Goal: Transaction & Acquisition: Purchase product/service

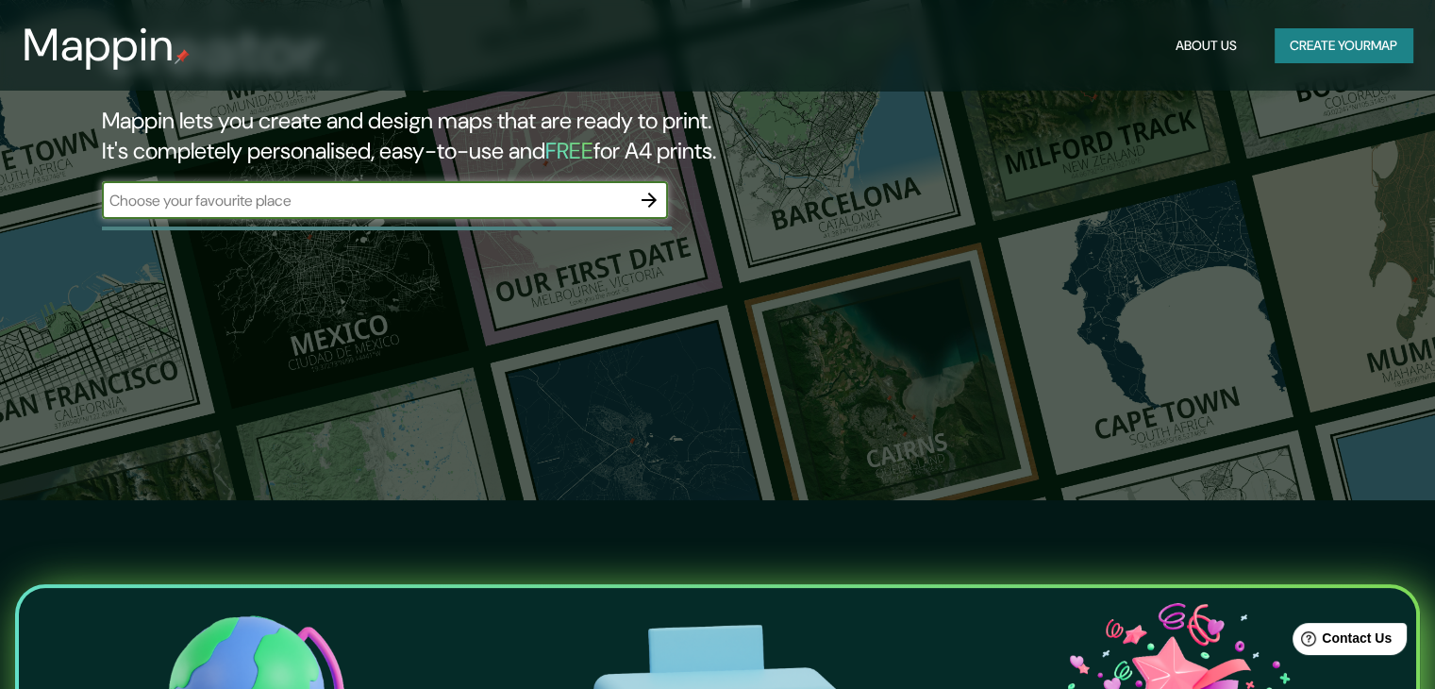
click at [1343, 46] on button "Create your map" at bounding box center [1343, 45] width 138 height 35
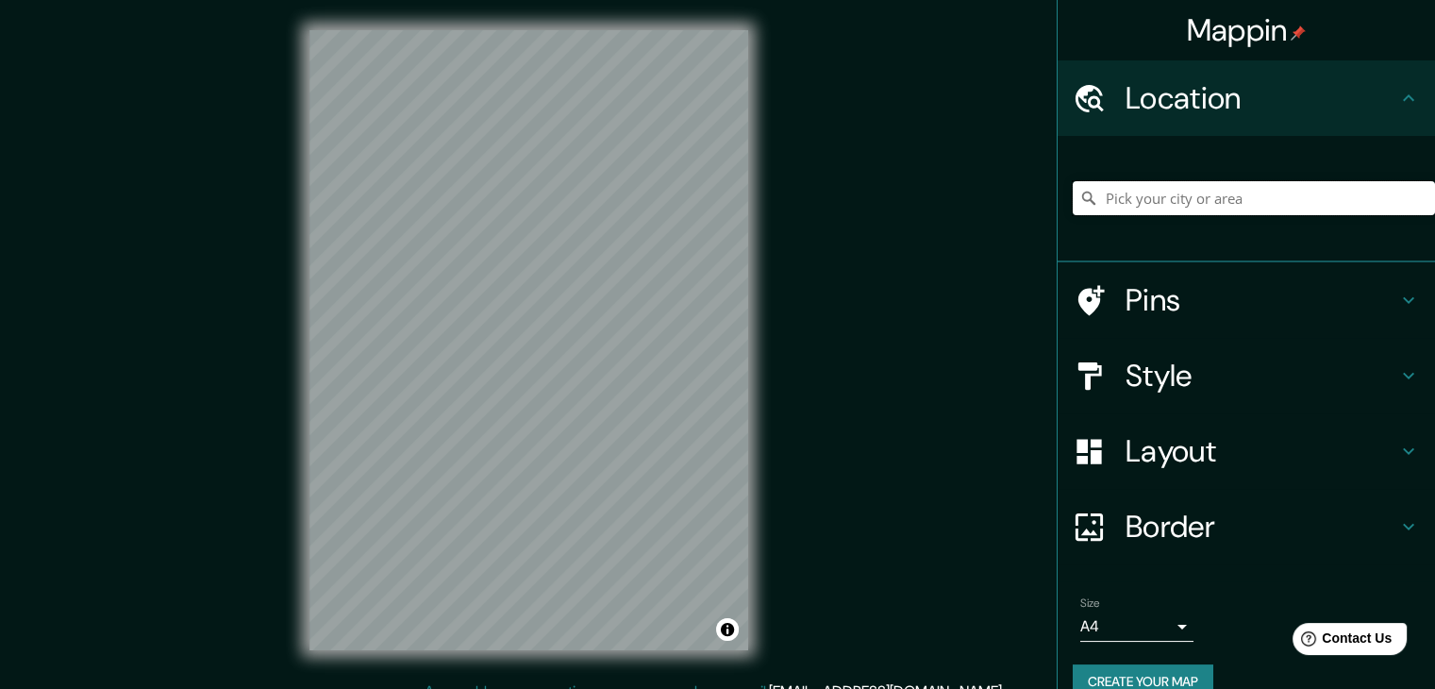
click at [1139, 215] on input "Pick your city or area" at bounding box center [1253, 198] width 362 height 34
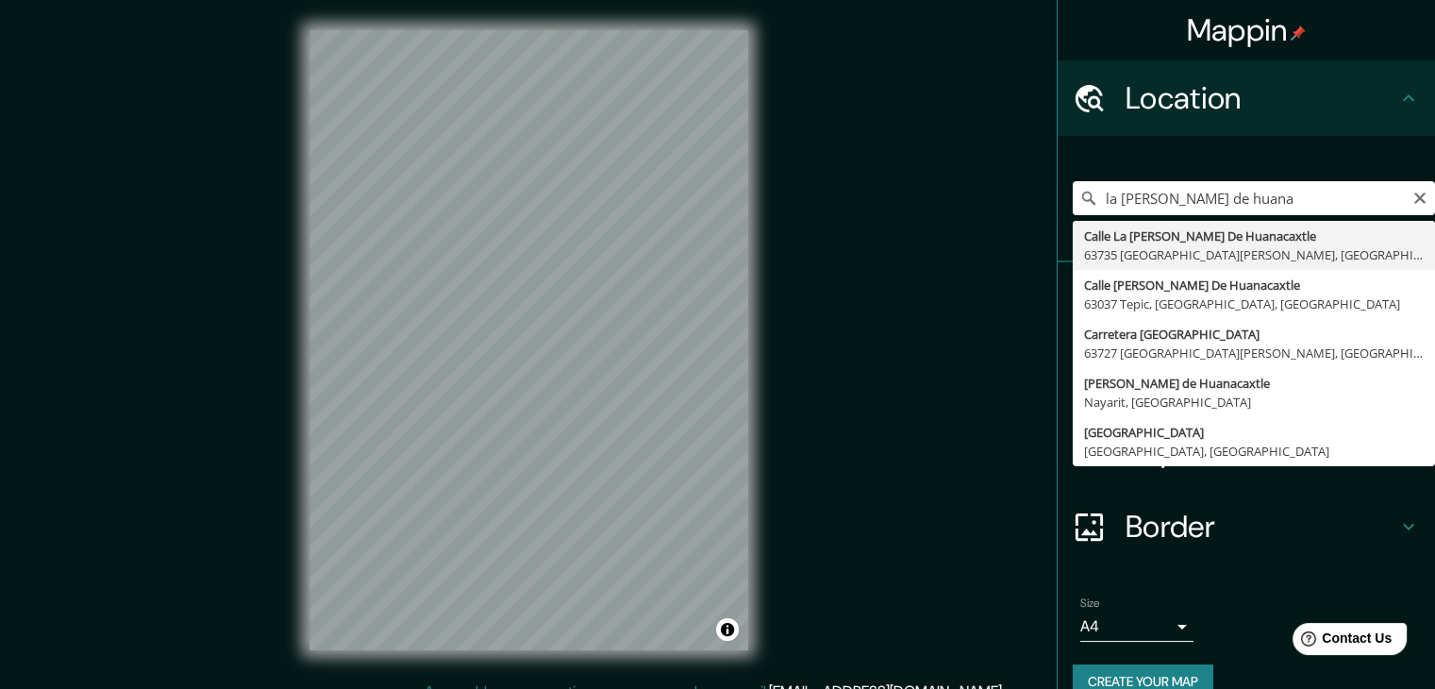
type input "[GEOGRAPHIC_DATA][PERSON_NAME], 63735 [GEOGRAPHIC_DATA][PERSON_NAME], [GEOGRAPH…"
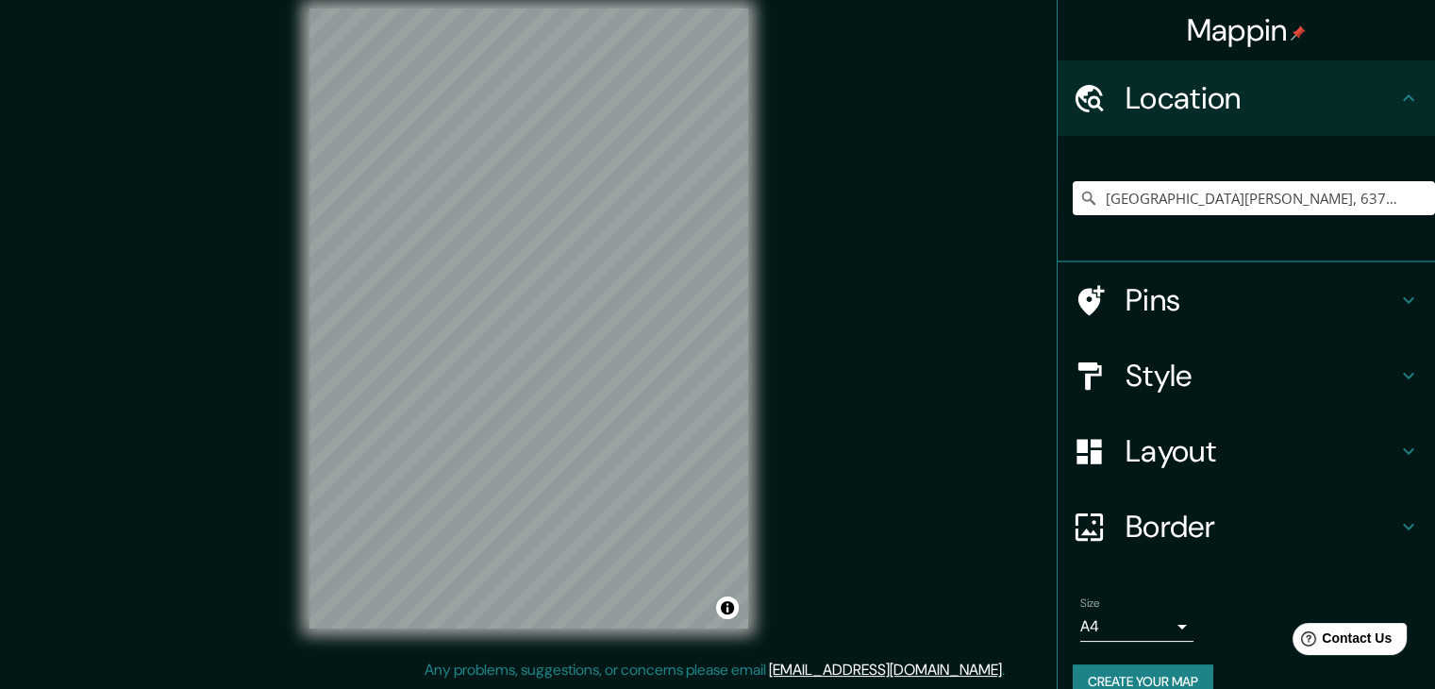
scroll to position [53, 0]
click at [1414, 204] on icon "Clear" at bounding box center [1419, 197] width 11 height 11
type input "[PERSON_NAME] de Huanacaxtle, [GEOGRAPHIC_DATA], [GEOGRAPHIC_DATA]"
click at [1153, 394] on h4 "Style" at bounding box center [1261, 376] width 272 height 38
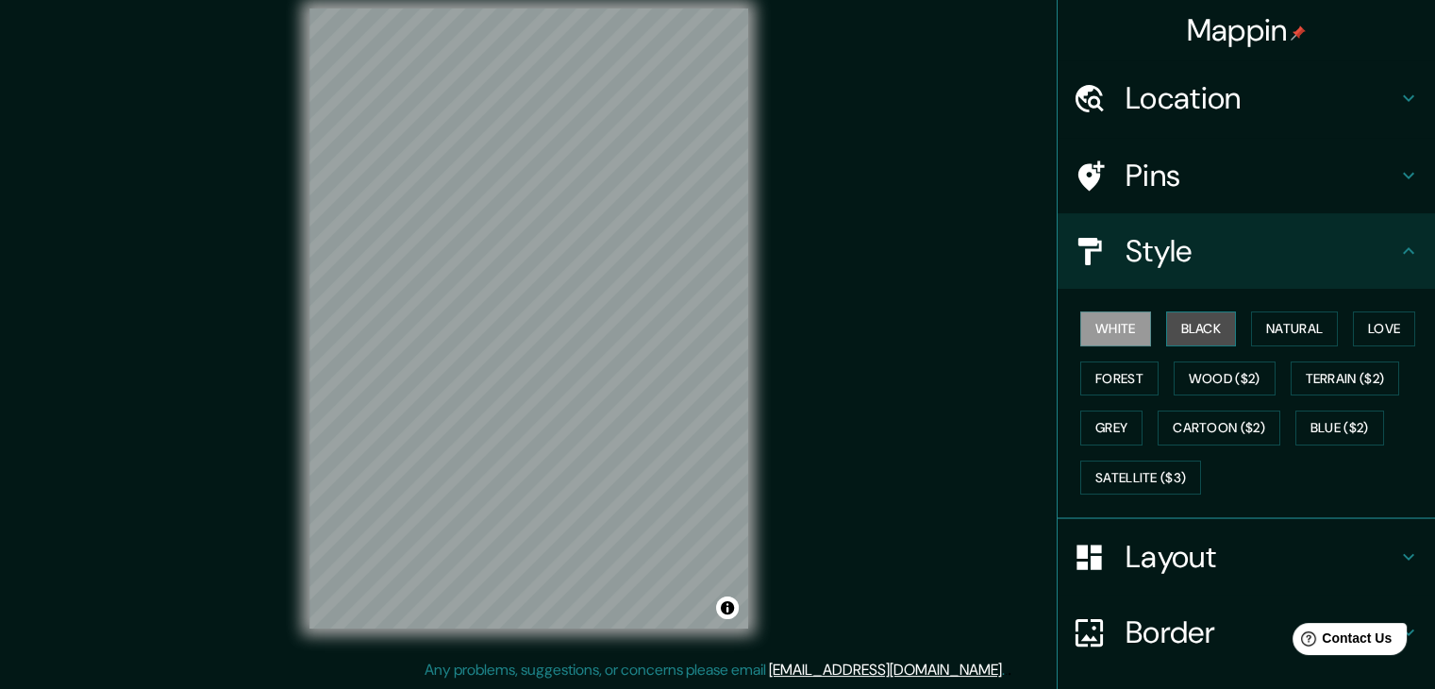
click at [1203, 346] on button "Black" at bounding box center [1201, 328] width 71 height 35
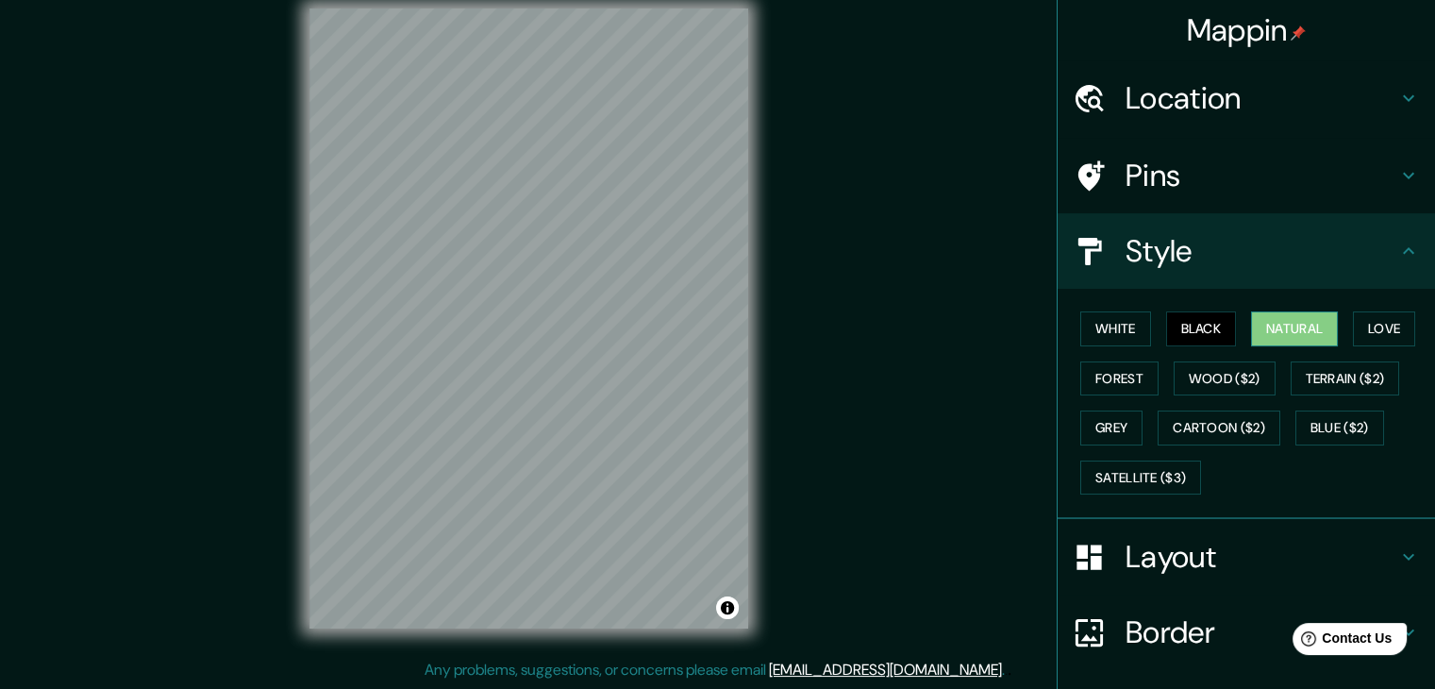
click at [1329, 346] on button "Natural" at bounding box center [1294, 328] width 87 height 35
click at [1352, 346] on button "Love" at bounding box center [1383, 328] width 62 height 35
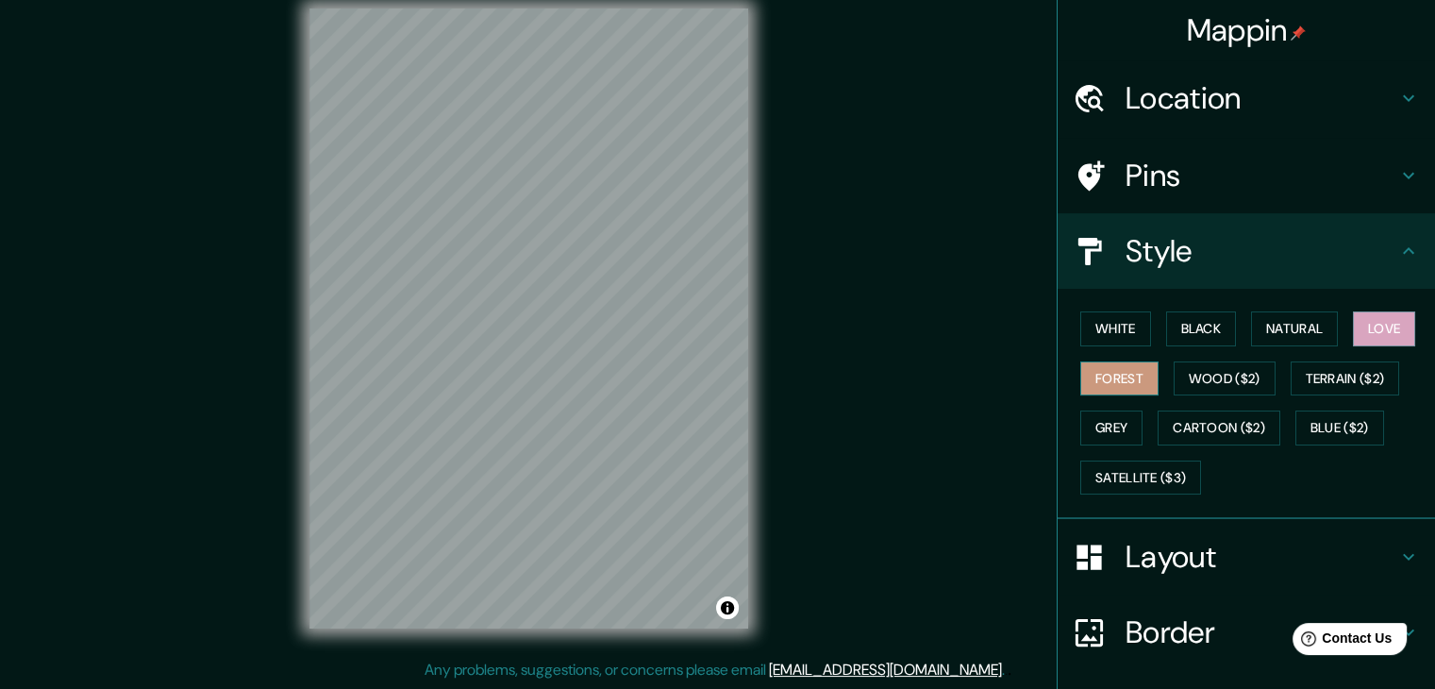
click at [1158, 396] on button "Forest" at bounding box center [1119, 378] width 78 height 35
click at [1275, 396] on button "Wood ($2)" at bounding box center [1224, 378] width 102 height 35
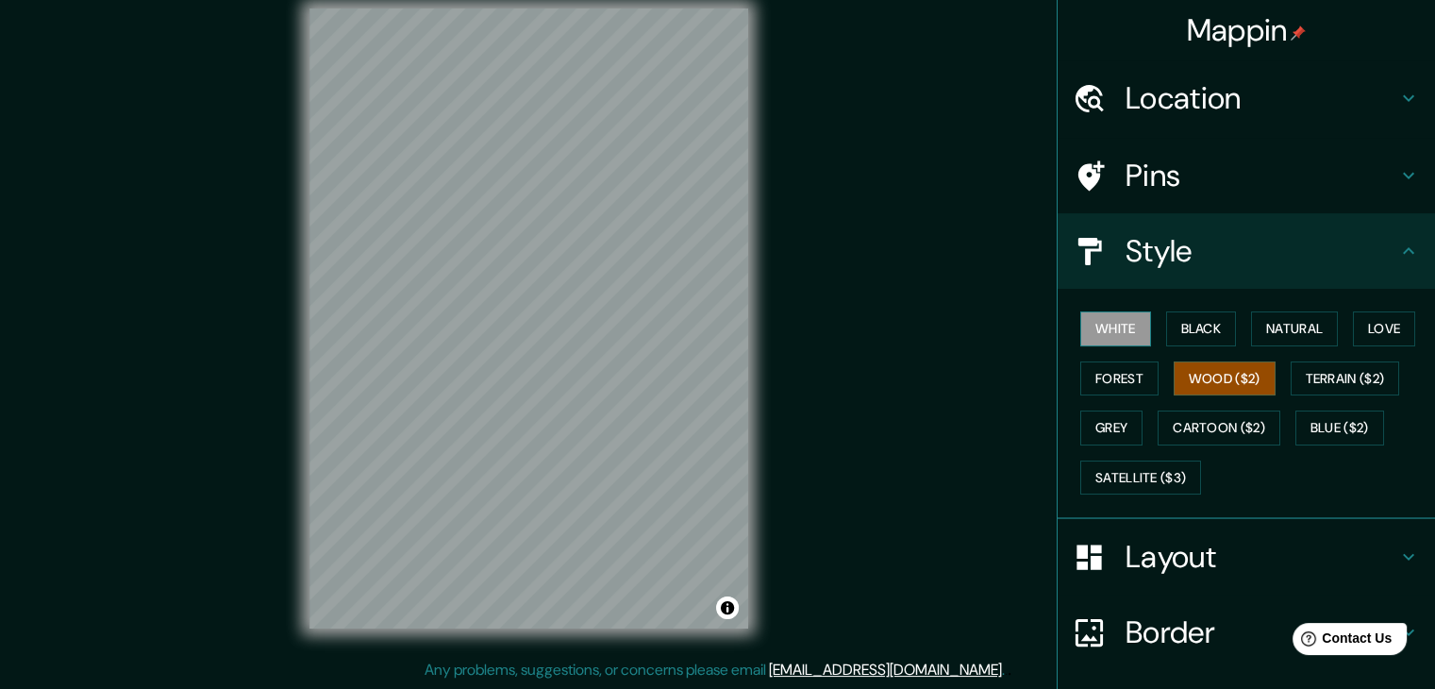
click at [1102, 346] on button "White" at bounding box center [1115, 328] width 71 height 35
click at [1142, 445] on button "Grey" at bounding box center [1111, 427] width 62 height 35
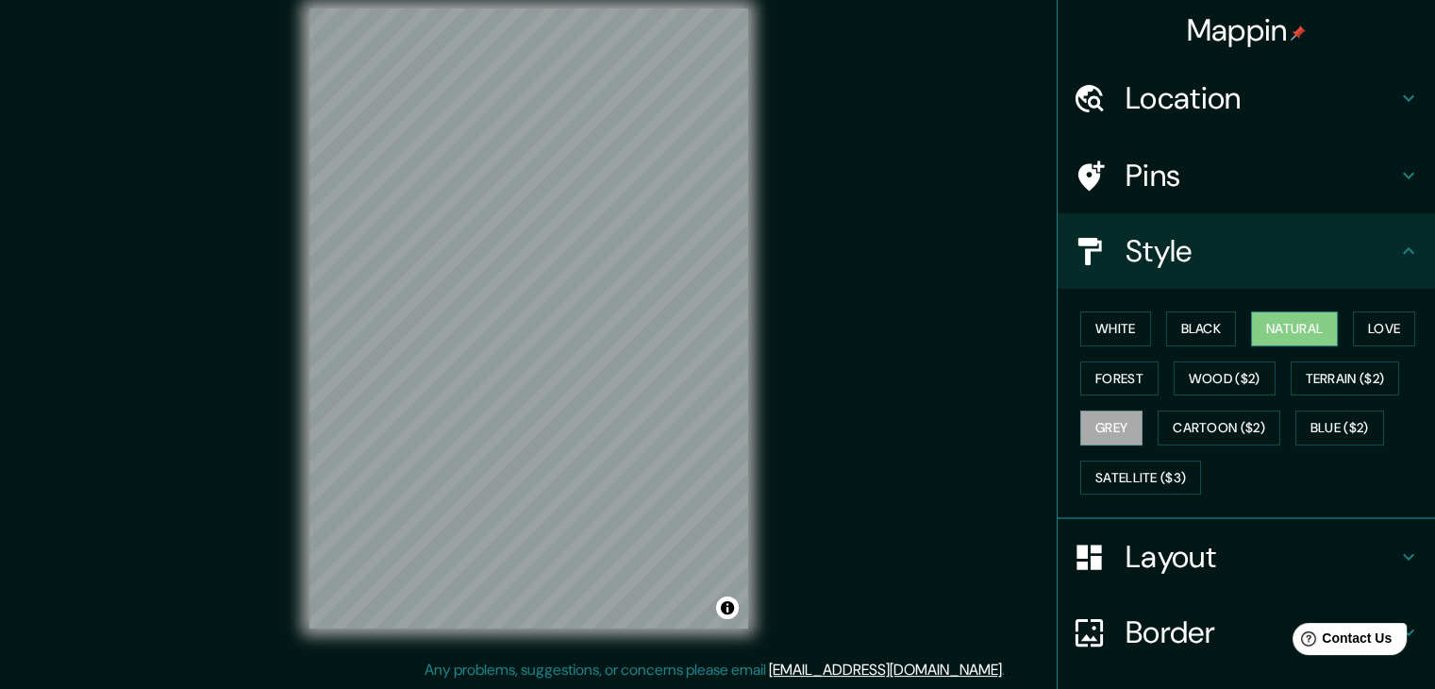
click at [1304, 346] on button "Natural" at bounding box center [1294, 328] width 87 height 35
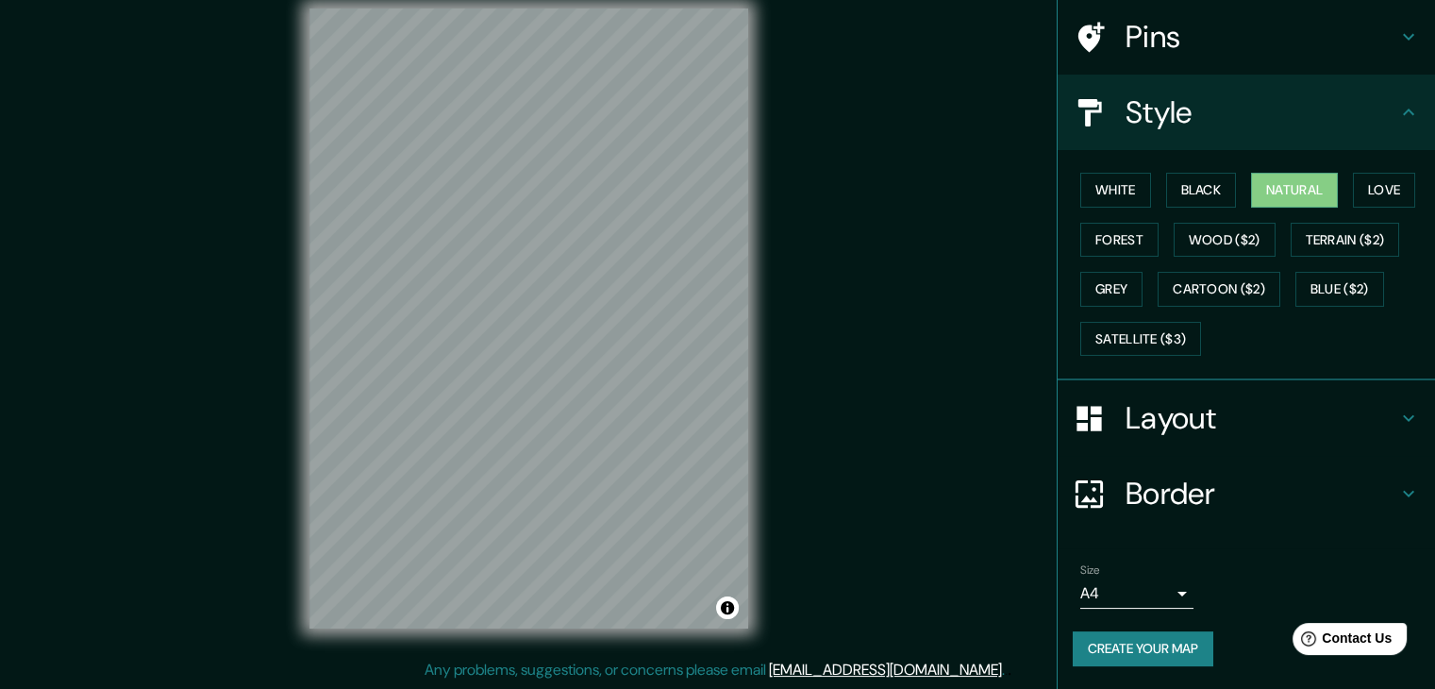
click at [1219, 437] on h4 "Layout" at bounding box center [1261, 418] width 272 height 38
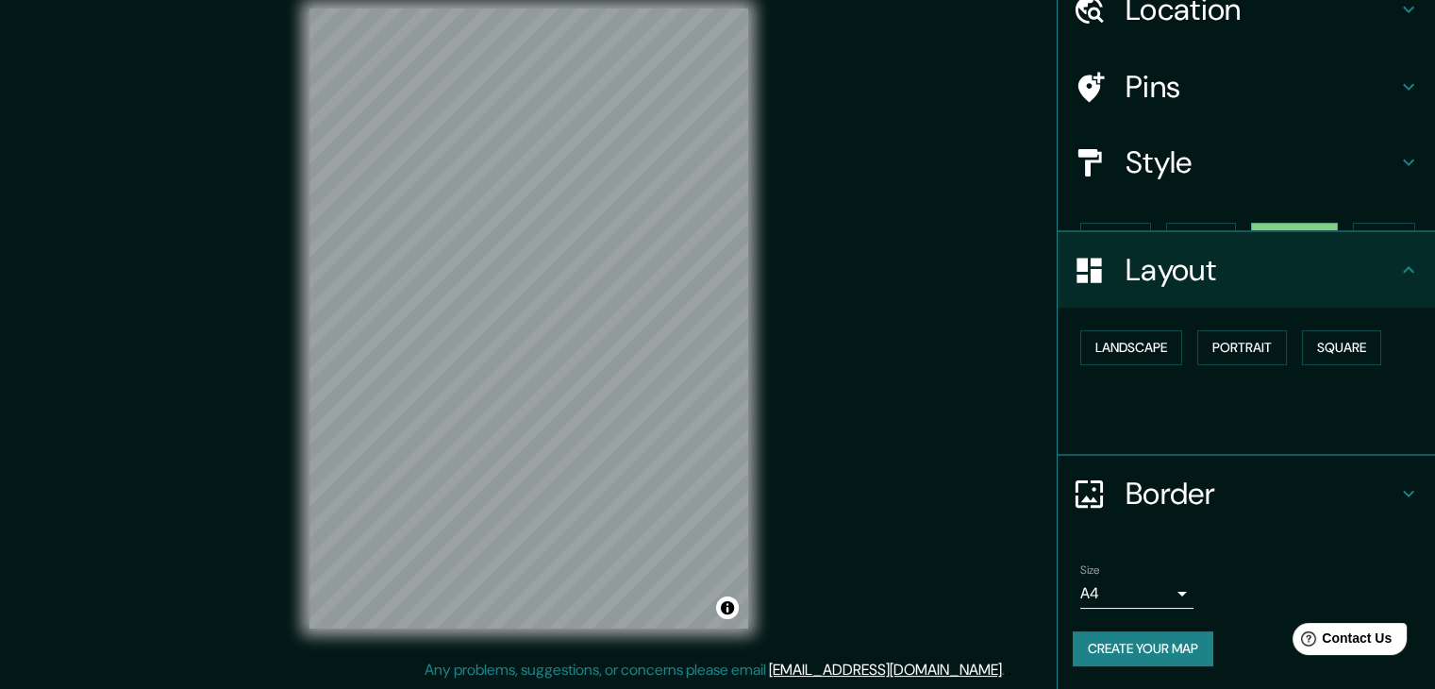
scroll to position [199, 0]
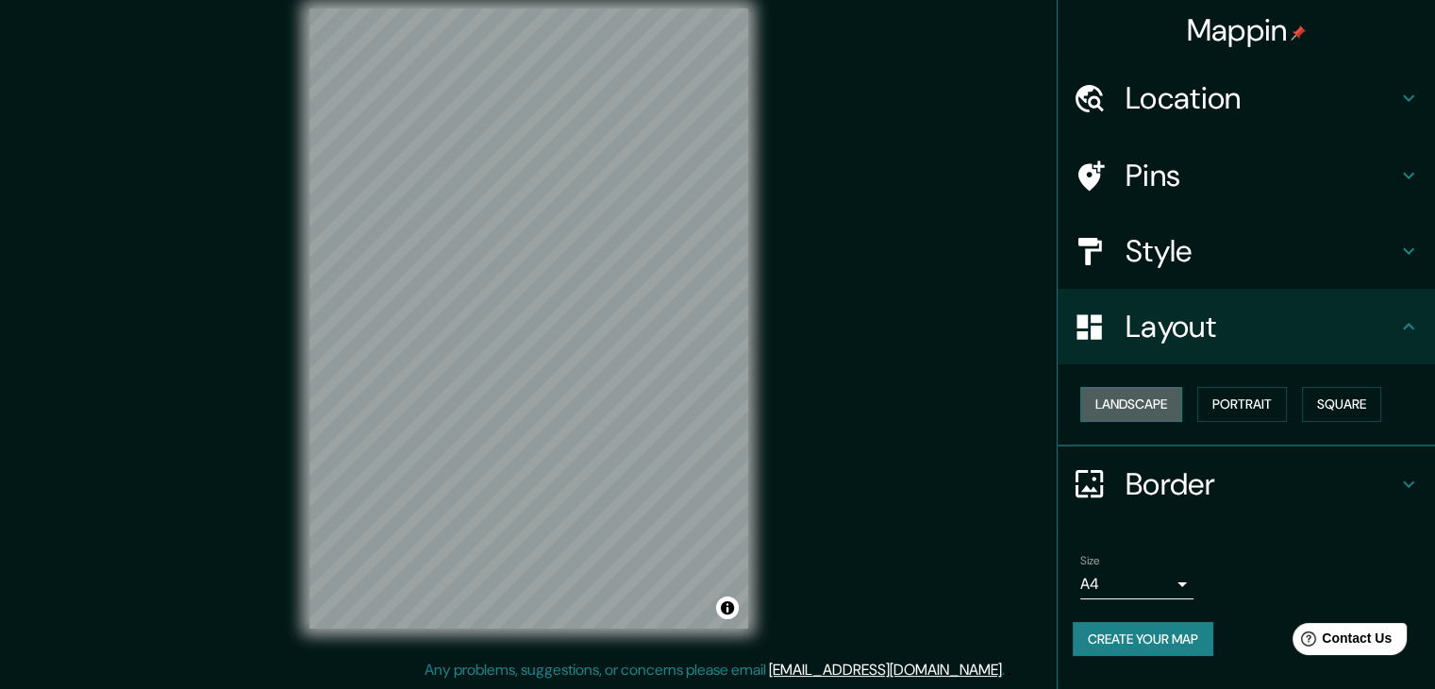
click at [1126, 387] on button "Landscape" at bounding box center [1131, 404] width 102 height 35
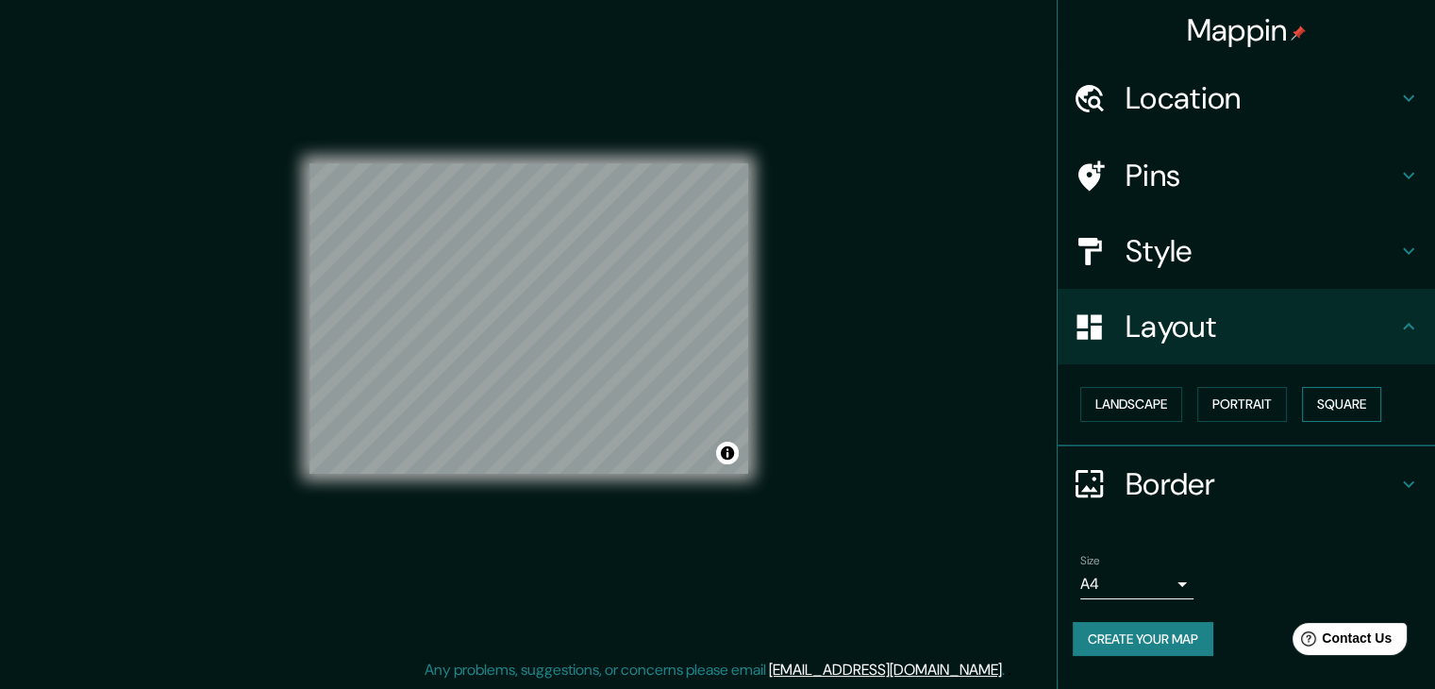
click at [1302, 387] on button "Square" at bounding box center [1341, 404] width 79 height 35
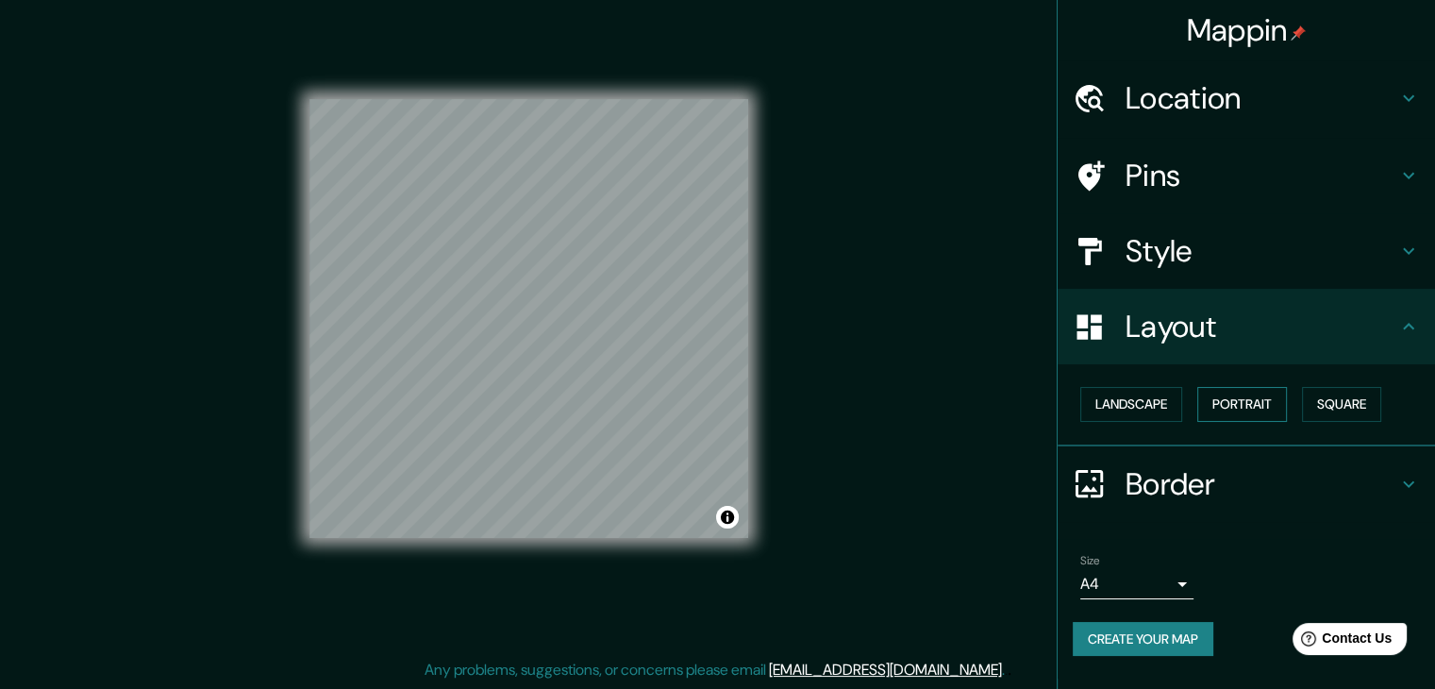
click at [1273, 387] on button "Portrait" at bounding box center [1242, 404] width 90 height 35
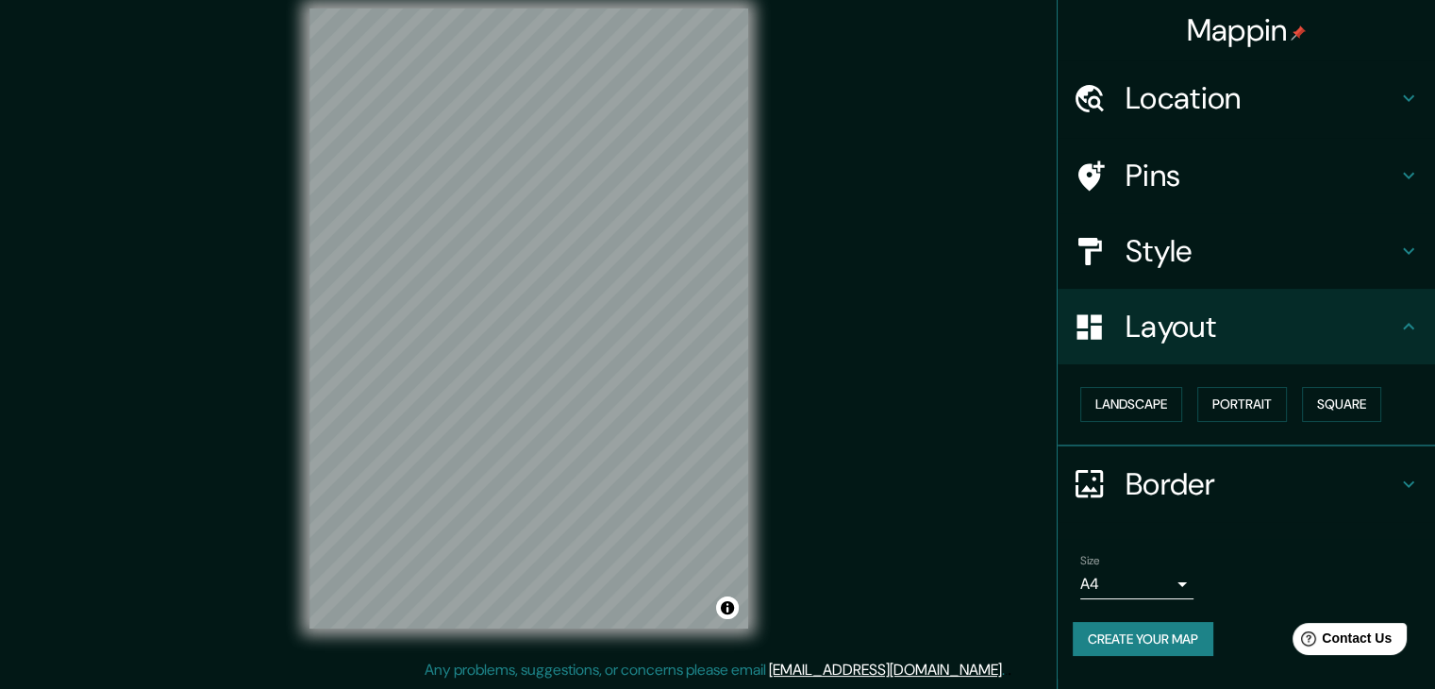
click at [1397, 315] on icon at bounding box center [1408, 326] width 23 height 23
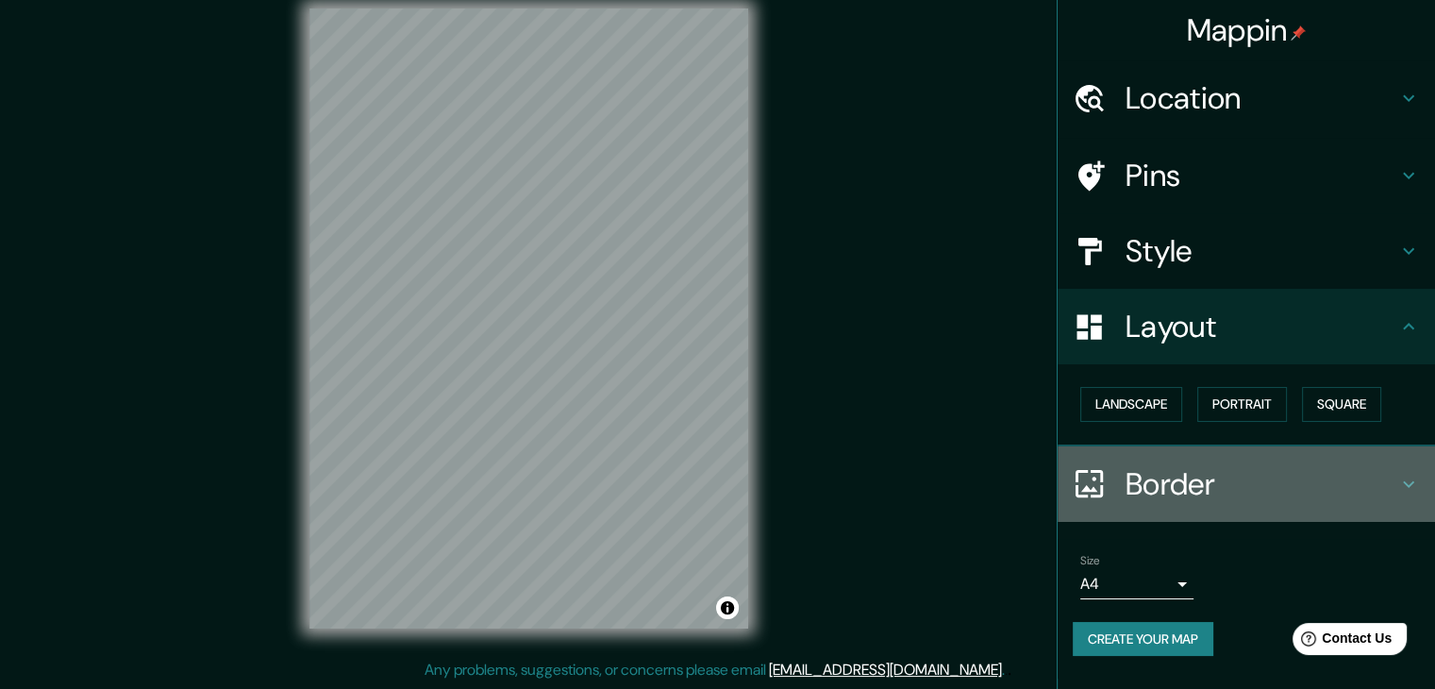
click at [1290, 465] on h4 "Border" at bounding box center [1261, 484] width 272 height 38
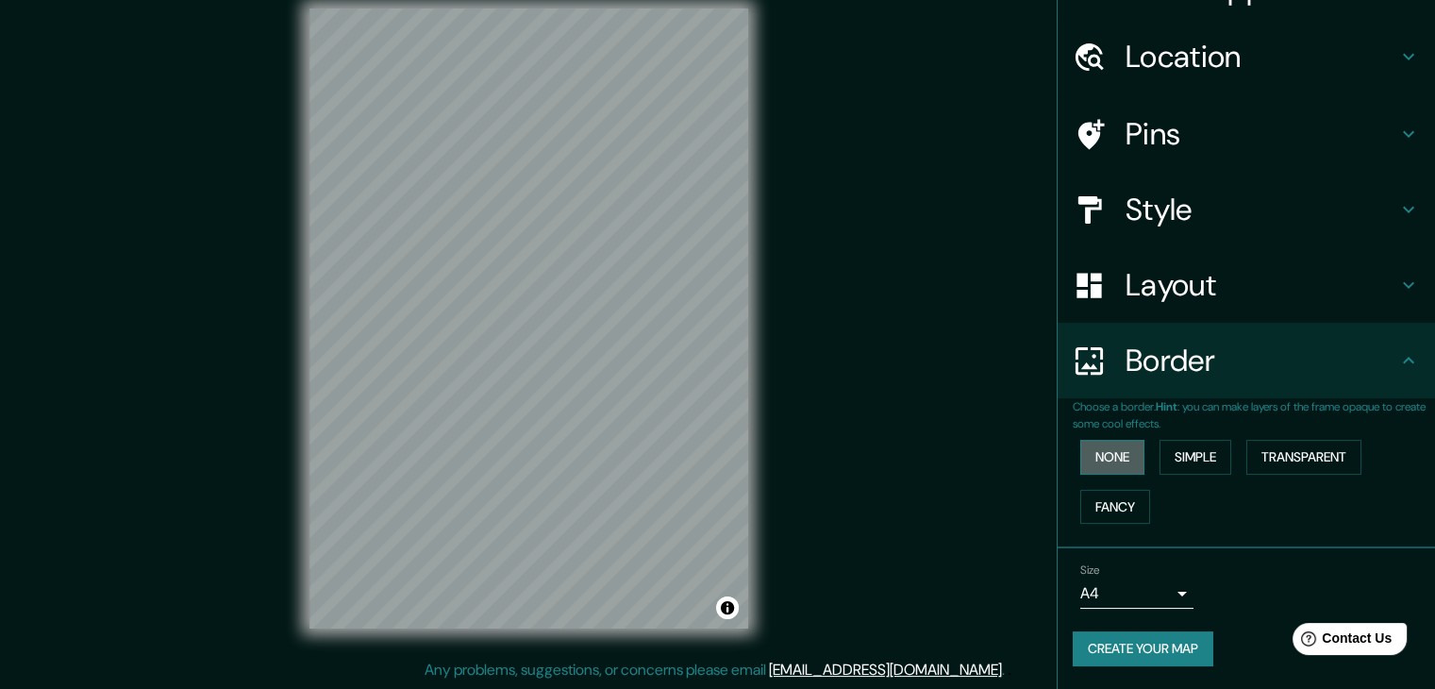
click at [1124, 449] on button "None" at bounding box center [1112, 457] width 64 height 35
click at [1193, 440] on button "Simple" at bounding box center [1195, 457] width 72 height 35
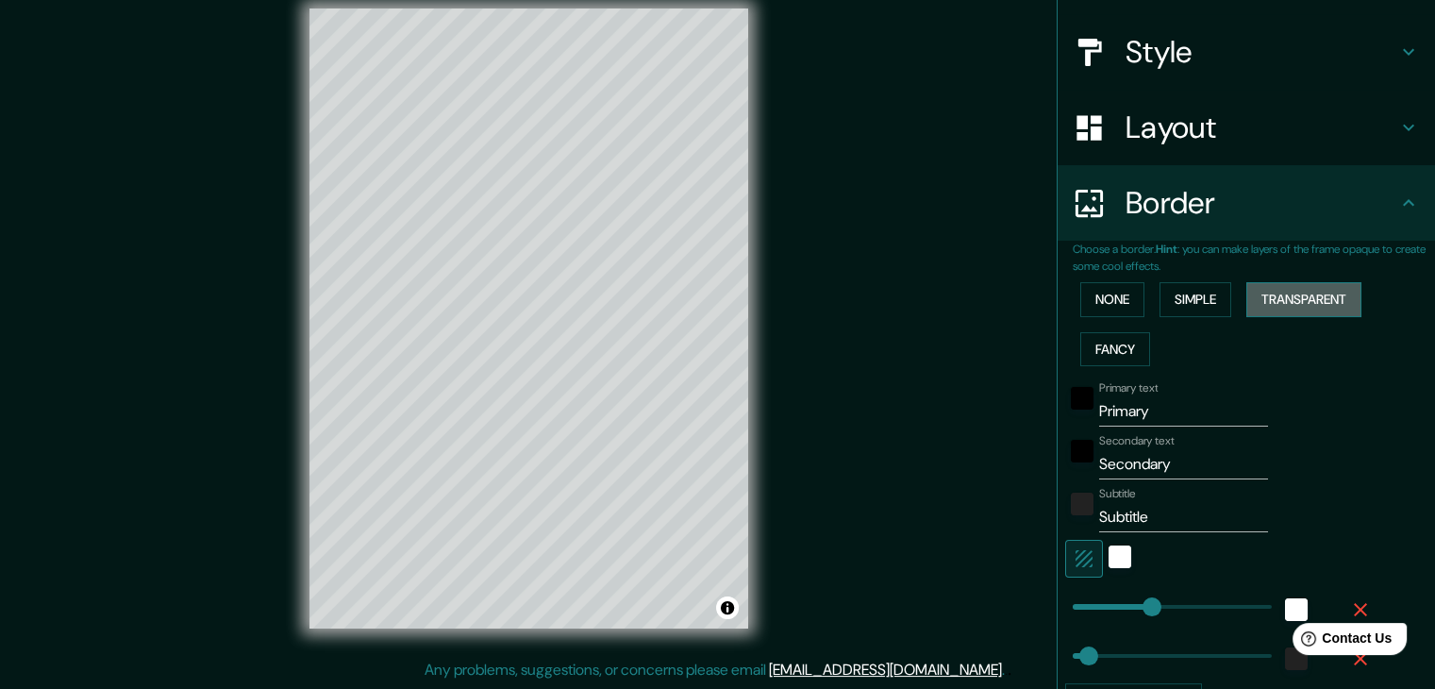
click at [1246, 317] on button "Transparent" at bounding box center [1303, 299] width 115 height 35
click at [1150, 367] on button "Fancy" at bounding box center [1115, 349] width 70 height 35
click at [1114, 317] on button "None" at bounding box center [1112, 299] width 64 height 35
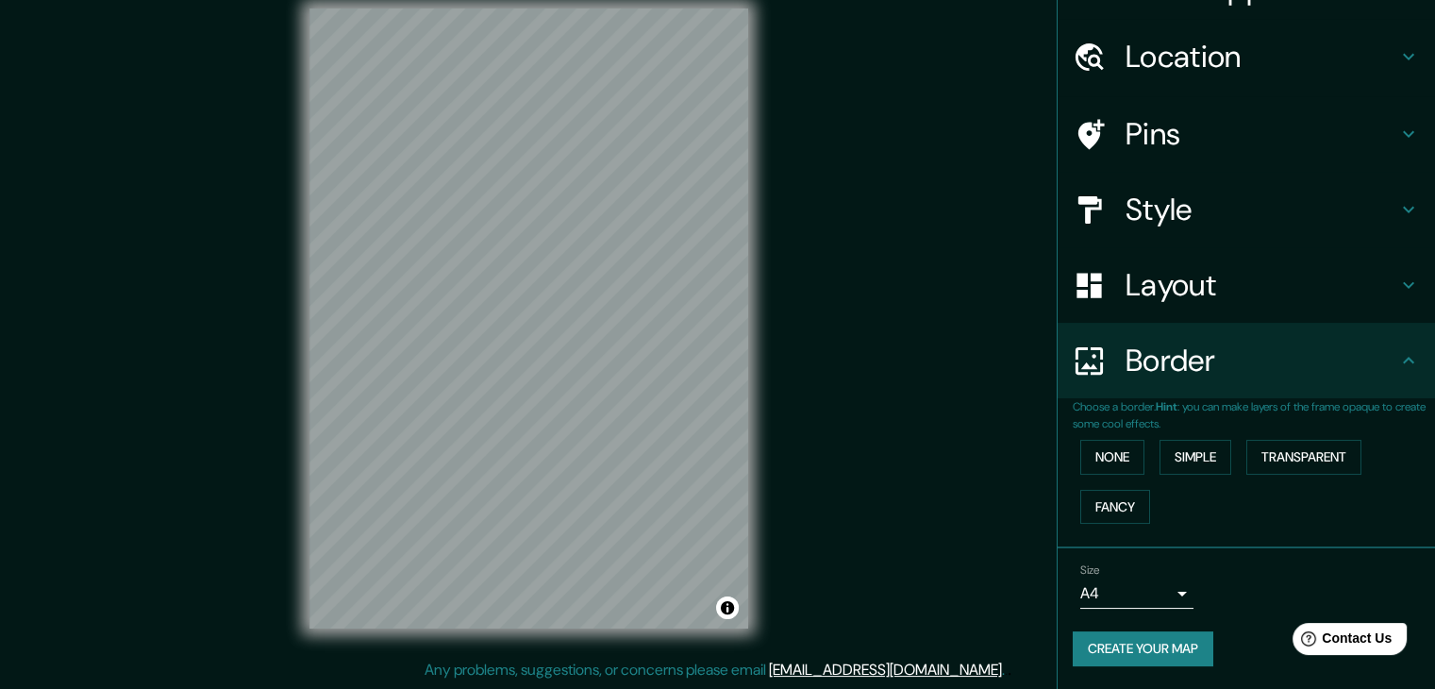
scroll to position [214, 0]
click at [1156, 585] on body "Mappin Location [PERSON_NAME][GEOGRAPHIC_DATA], [GEOGRAPHIC_DATA], [GEOGRAPHIC_…" at bounding box center [717, 322] width 1435 height 689
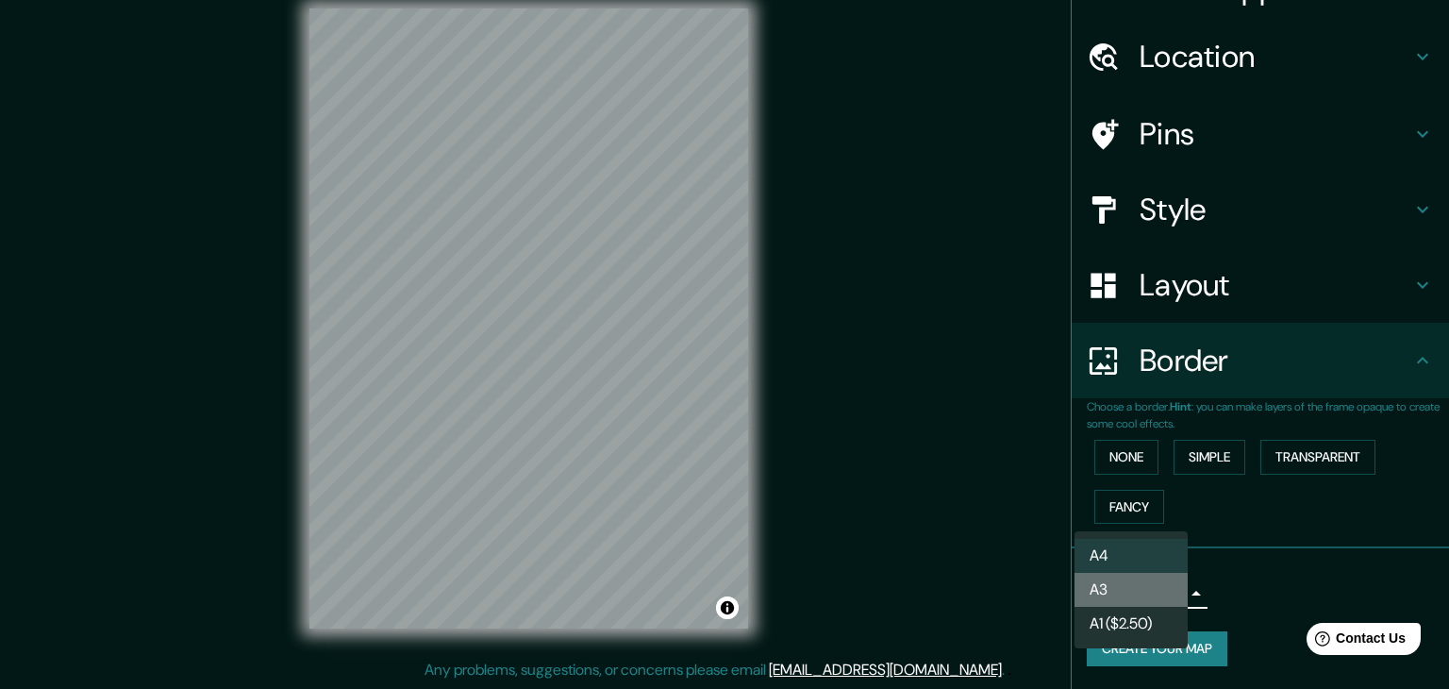
click at [1148, 597] on li "A3" at bounding box center [1130, 589] width 113 height 34
click at [1157, 587] on body "Mappin Location [PERSON_NAME][GEOGRAPHIC_DATA], [GEOGRAPHIC_DATA], [GEOGRAPHIC_…" at bounding box center [724, 322] width 1449 height 689
click at [1158, 564] on li "A4" at bounding box center [1130, 556] width 113 height 34
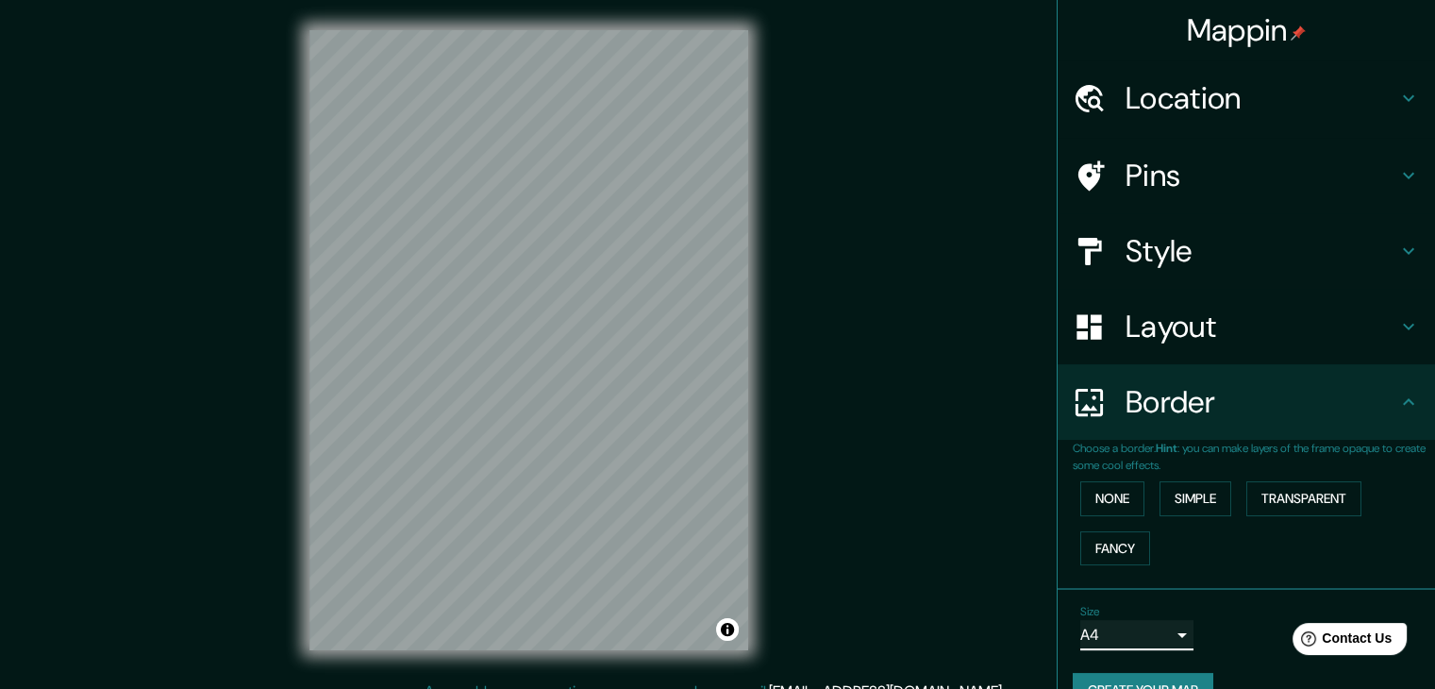
scroll to position [0, 0]
click at [1253, 117] on h4 "Location" at bounding box center [1261, 98] width 272 height 38
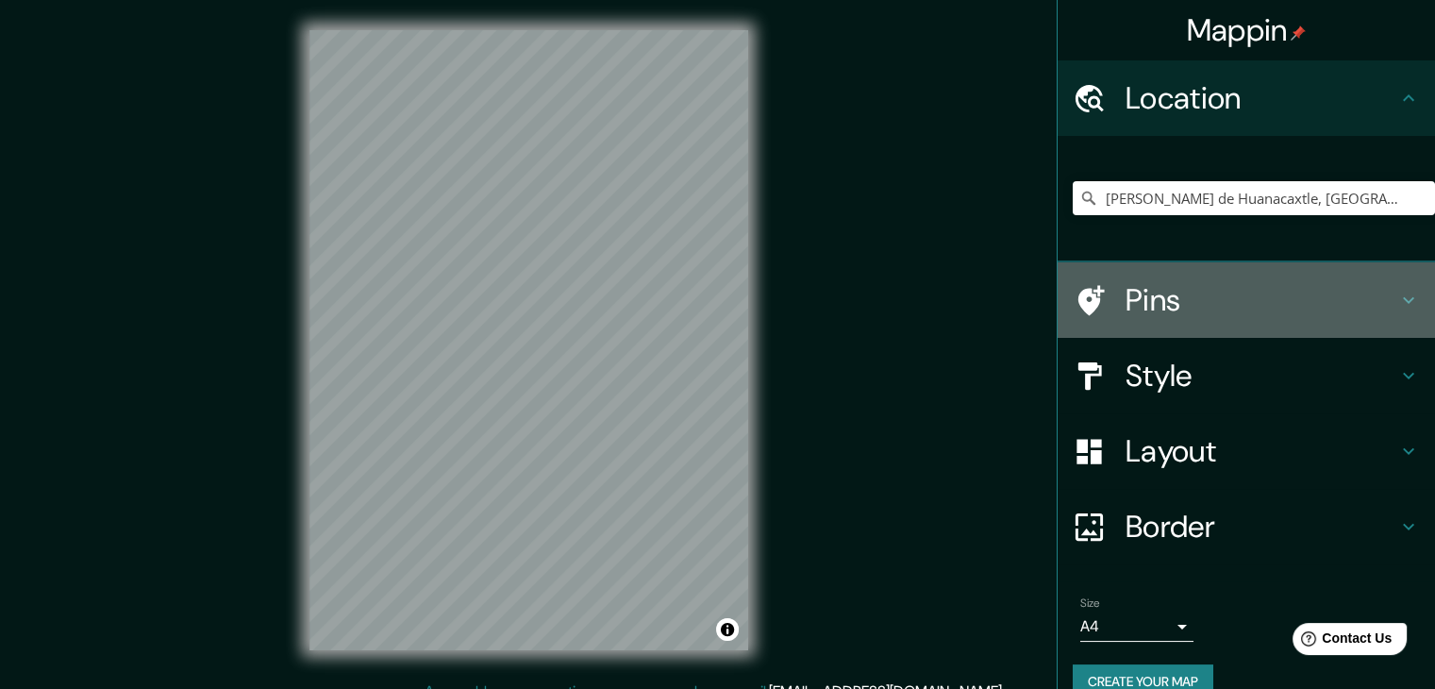
click at [1148, 319] on h4 "Pins" at bounding box center [1261, 300] width 272 height 38
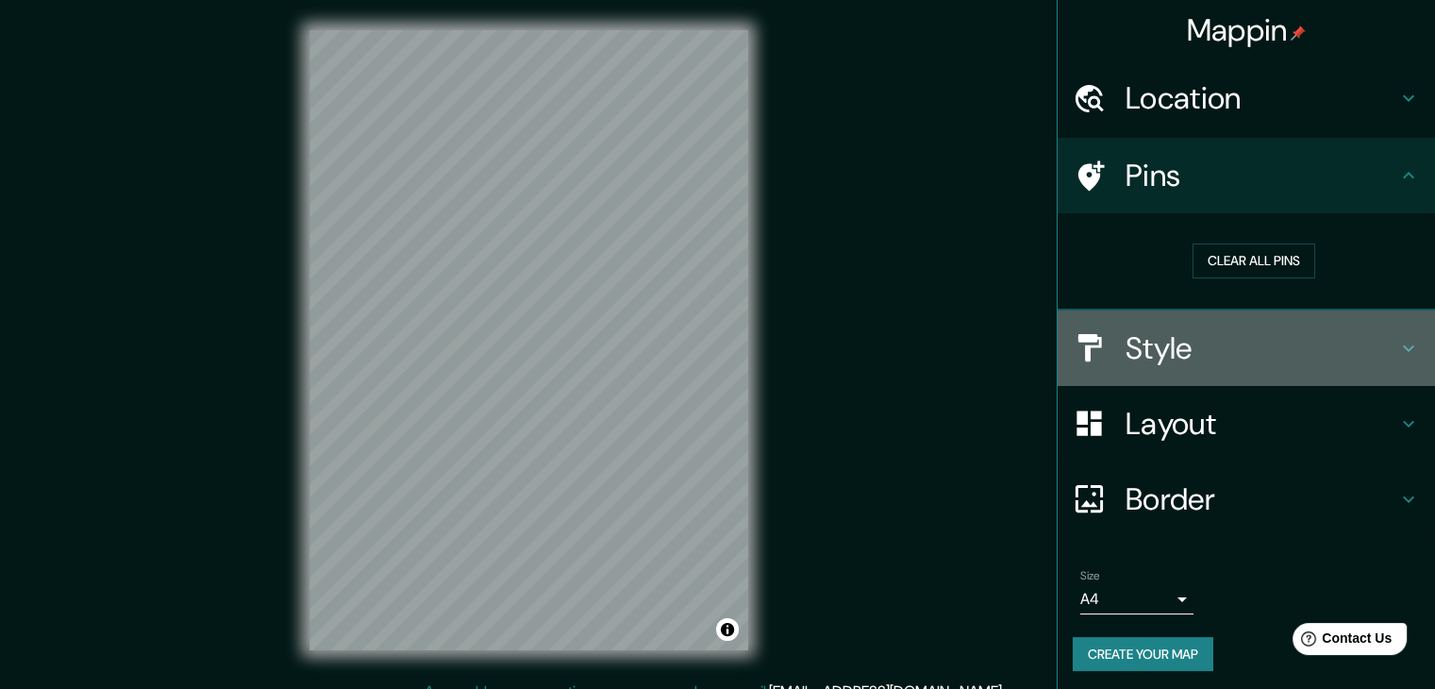
click at [1230, 367] on h4 "Style" at bounding box center [1261, 348] width 272 height 38
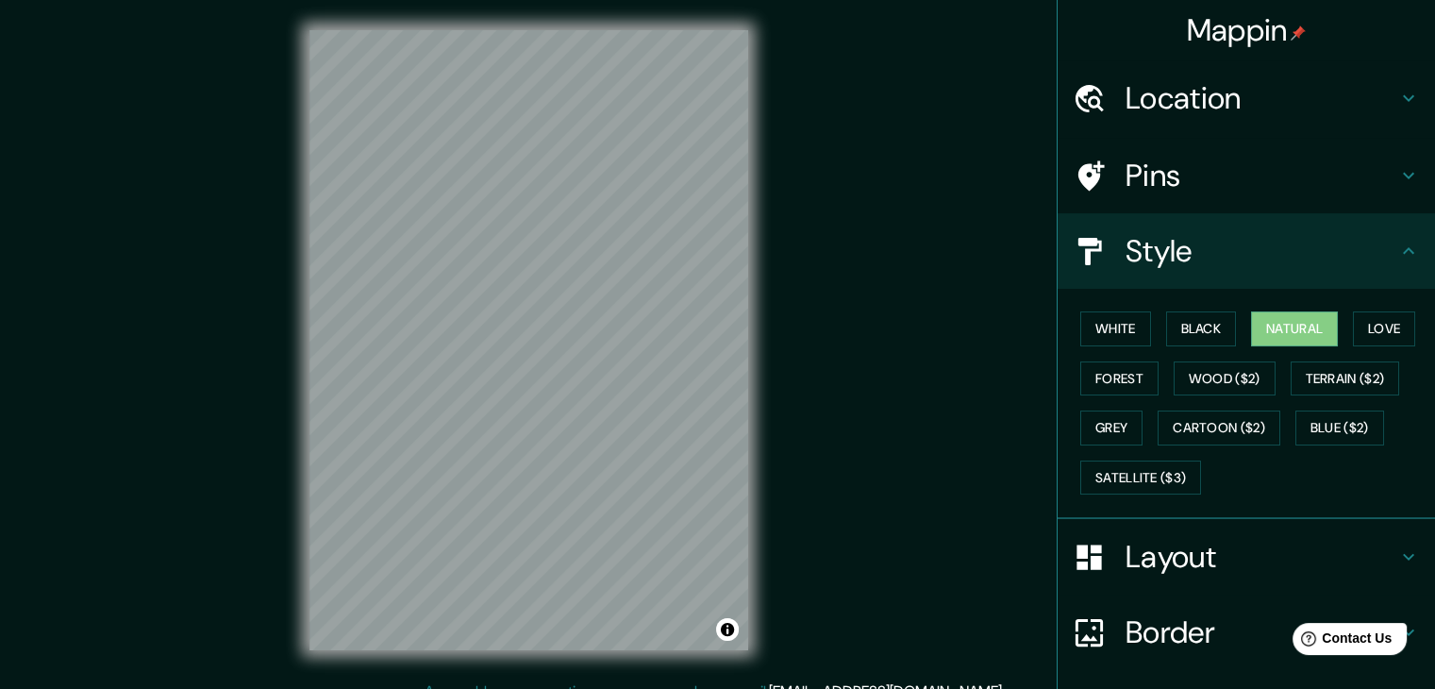
click at [1278, 117] on h4 "Location" at bounding box center [1261, 98] width 272 height 38
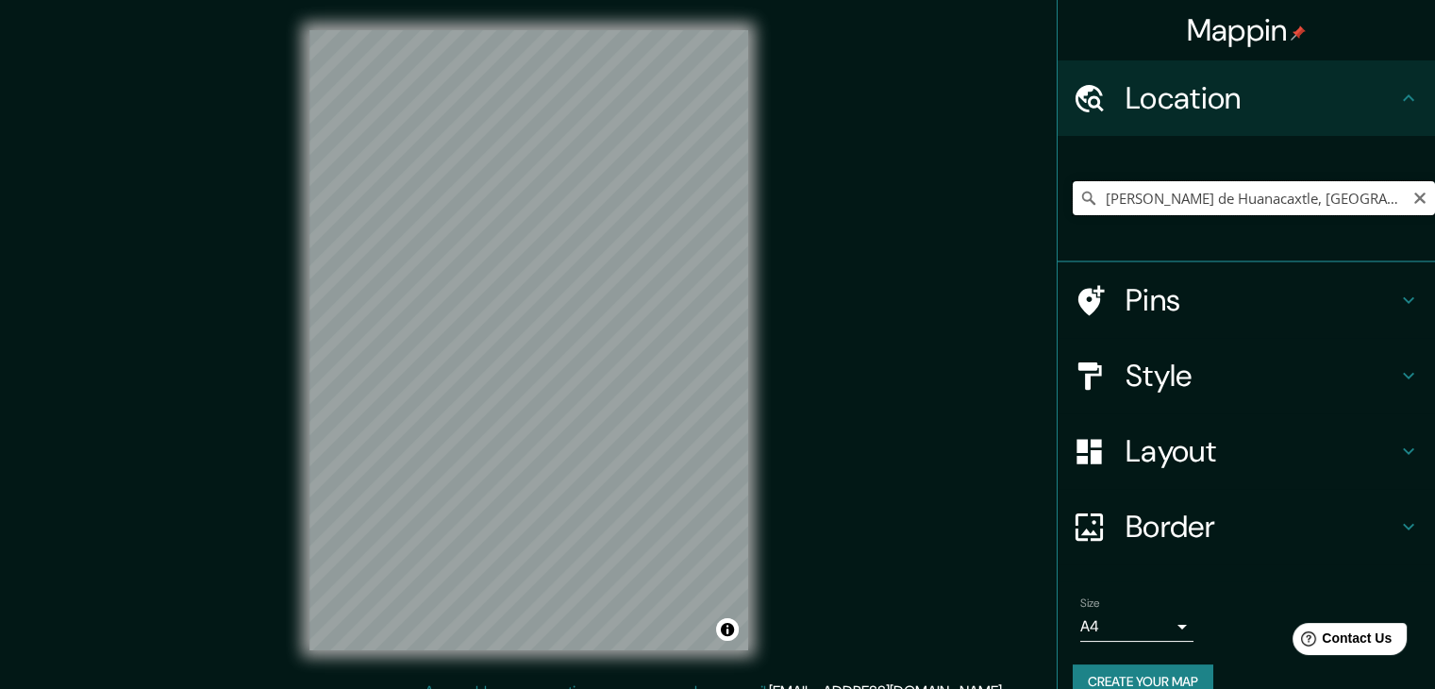
click at [1362, 215] on input "[PERSON_NAME] de Huanacaxtle, [GEOGRAPHIC_DATA], [GEOGRAPHIC_DATA]" at bounding box center [1253, 198] width 362 height 34
click at [1237, 394] on h4 "Style" at bounding box center [1261, 376] width 272 height 38
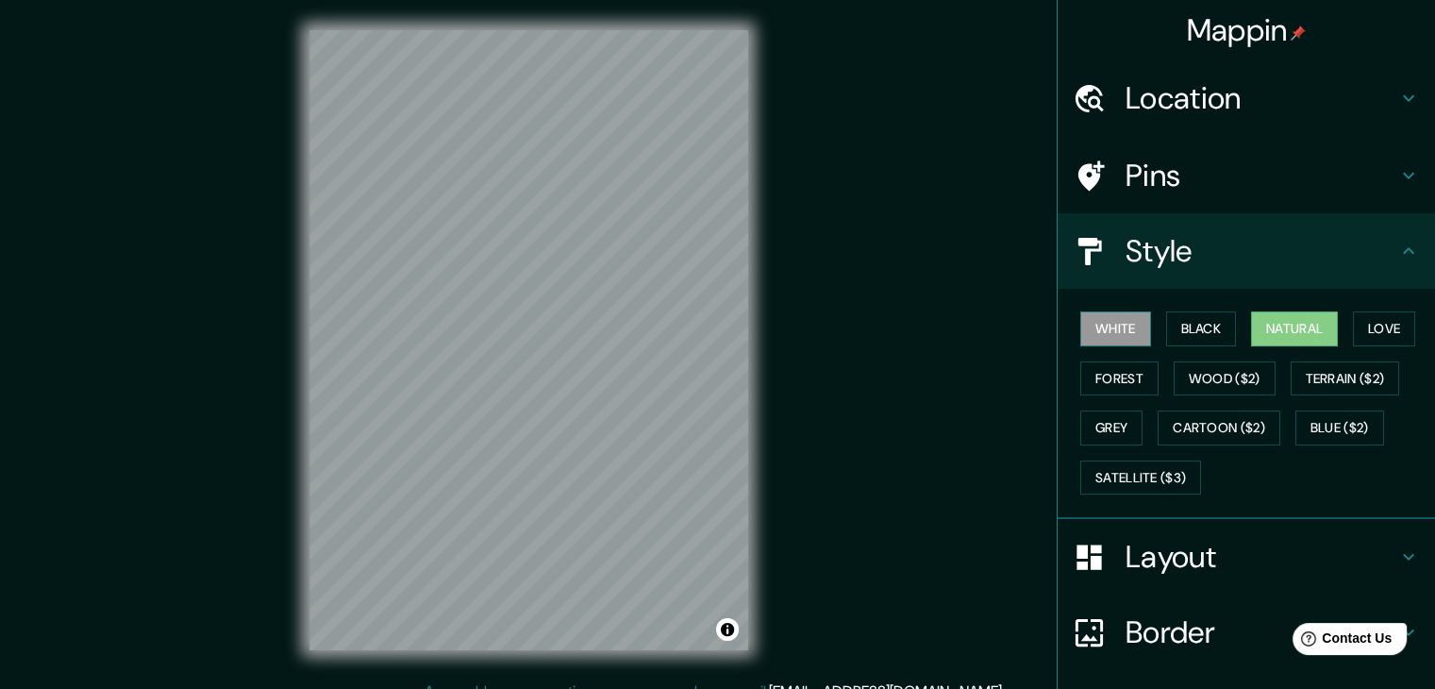
click at [1115, 346] on button "White" at bounding box center [1115, 328] width 71 height 35
click at [1128, 192] on h4 "Pins" at bounding box center [1261, 176] width 272 height 38
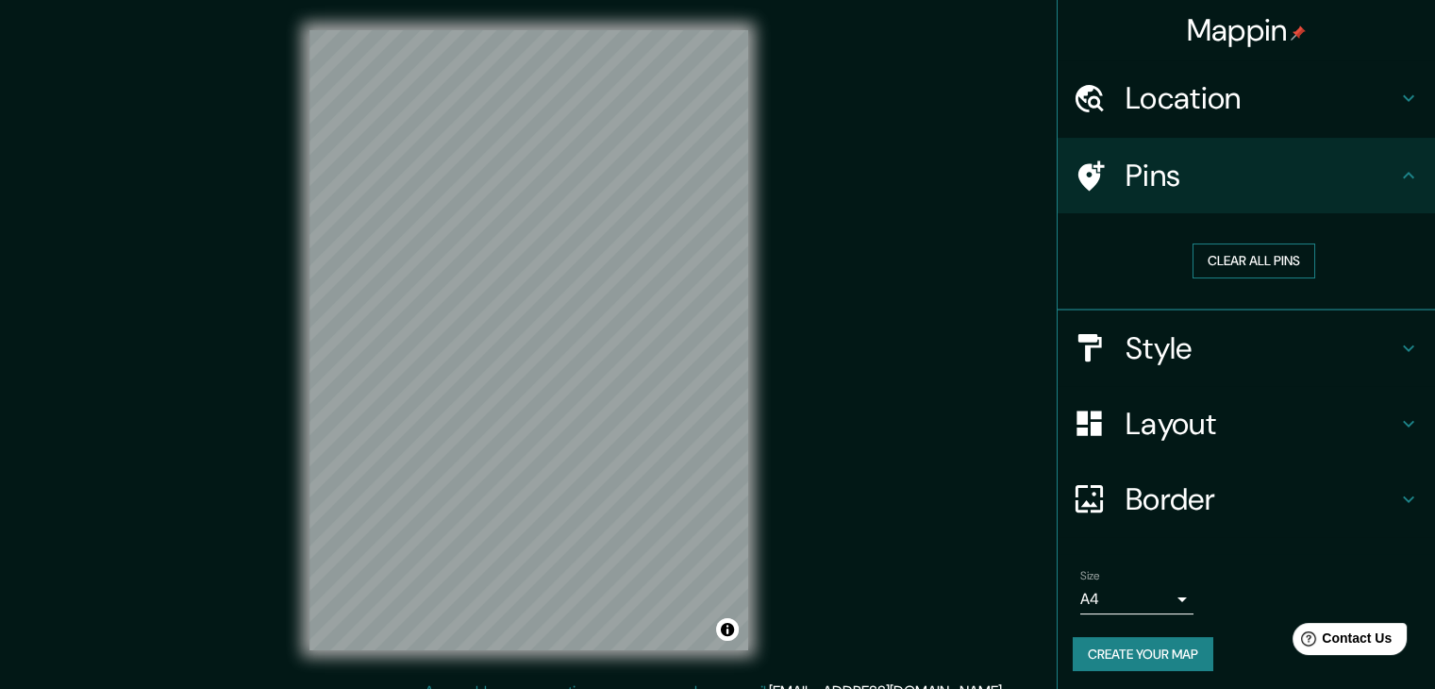
click at [1199, 278] on button "Clear all pins" at bounding box center [1253, 260] width 123 height 35
click at [1223, 278] on button "Clear all pins" at bounding box center [1253, 260] width 123 height 35
click at [1234, 278] on button "Clear all pins" at bounding box center [1253, 260] width 123 height 35
click at [1273, 278] on button "Clear all pins" at bounding box center [1253, 260] width 123 height 35
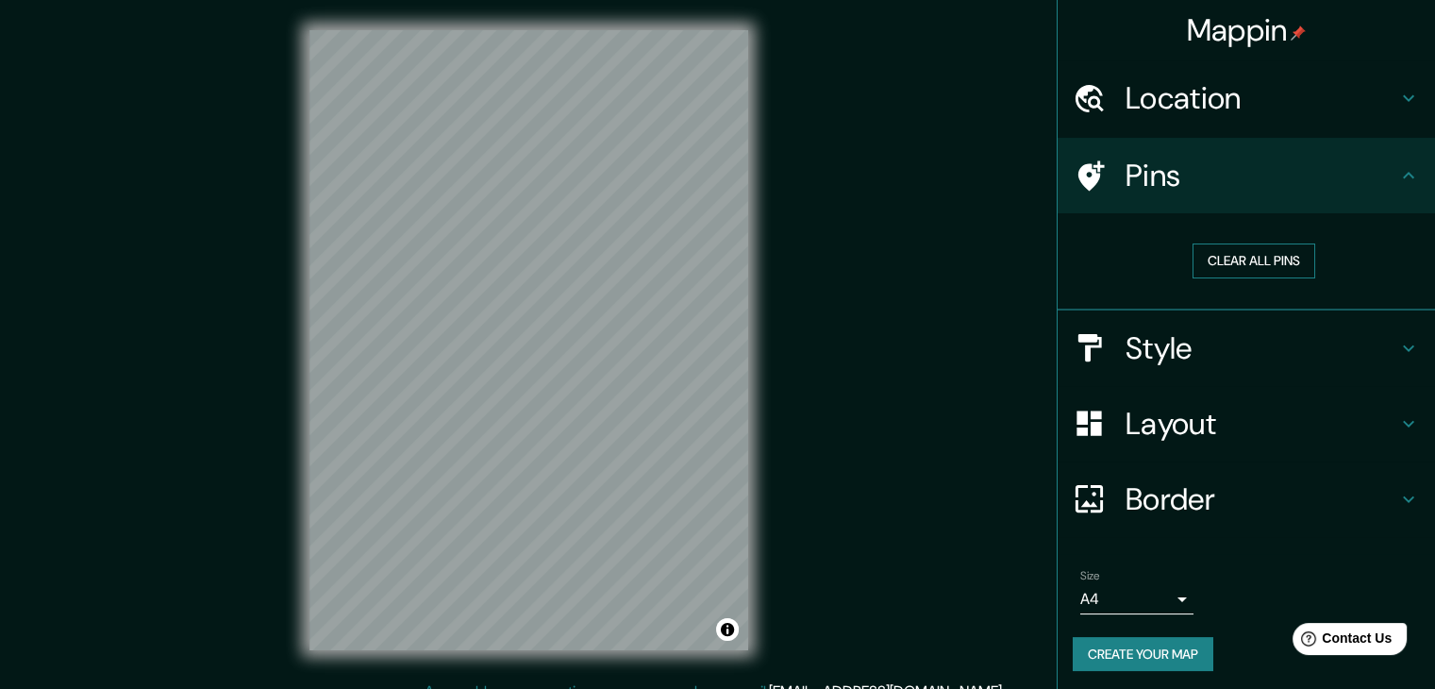
click at [1266, 278] on button "Clear all pins" at bounding box center [1253, 260] width 123 height 35
drag, startPoint x: 542, startPoint y: 446, endPoint x: 555, endPoint y: 446, distance: 12.3
click at [555, 439] on div at bounding box center [554, 430] width 15 height 15
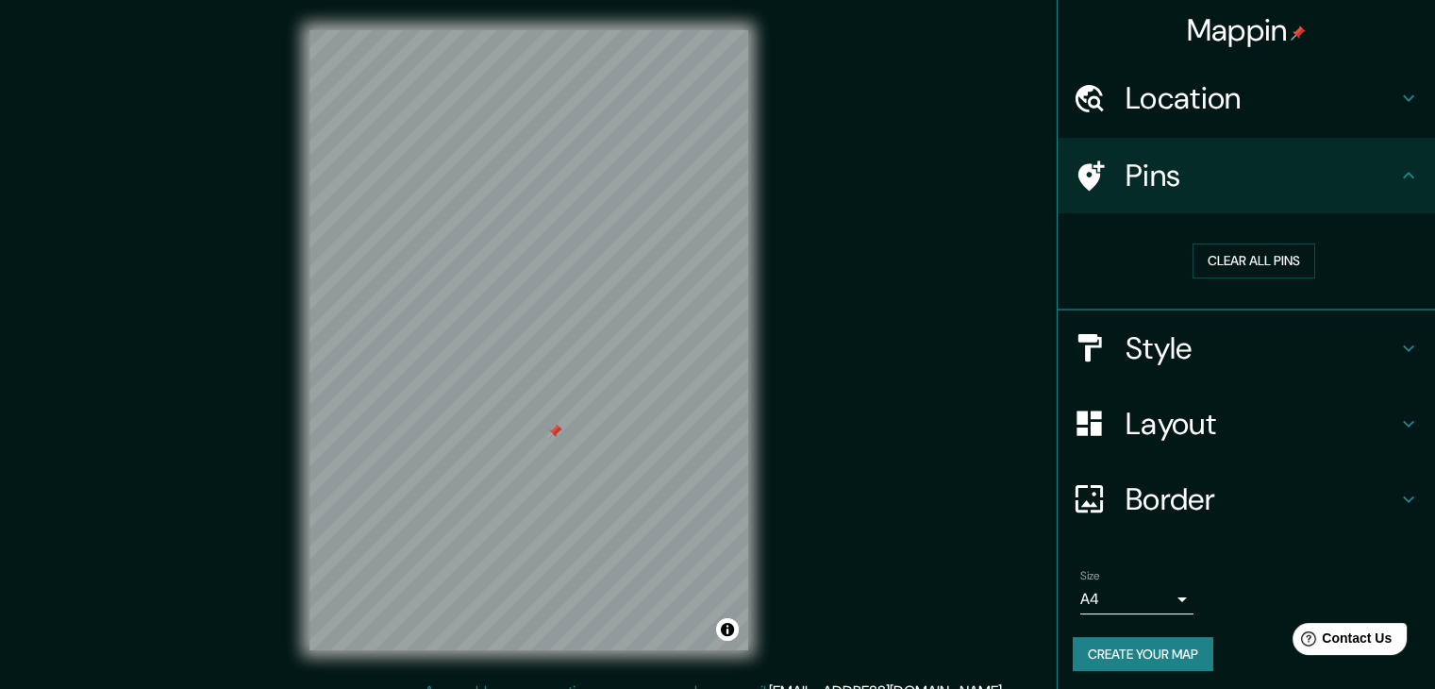
click at [555, 439] on div at bounding box center [554, 430] width 15 height 15
click at [1241, 278] on button "Clear all pins" at bounding box center [1253, 260] width 123 height 35
click at [532, 386] on div at bounding box center [536, 378] width 15 height 15
click at [647, 319] on div at bounding box center [649, 311] width 15 height 15
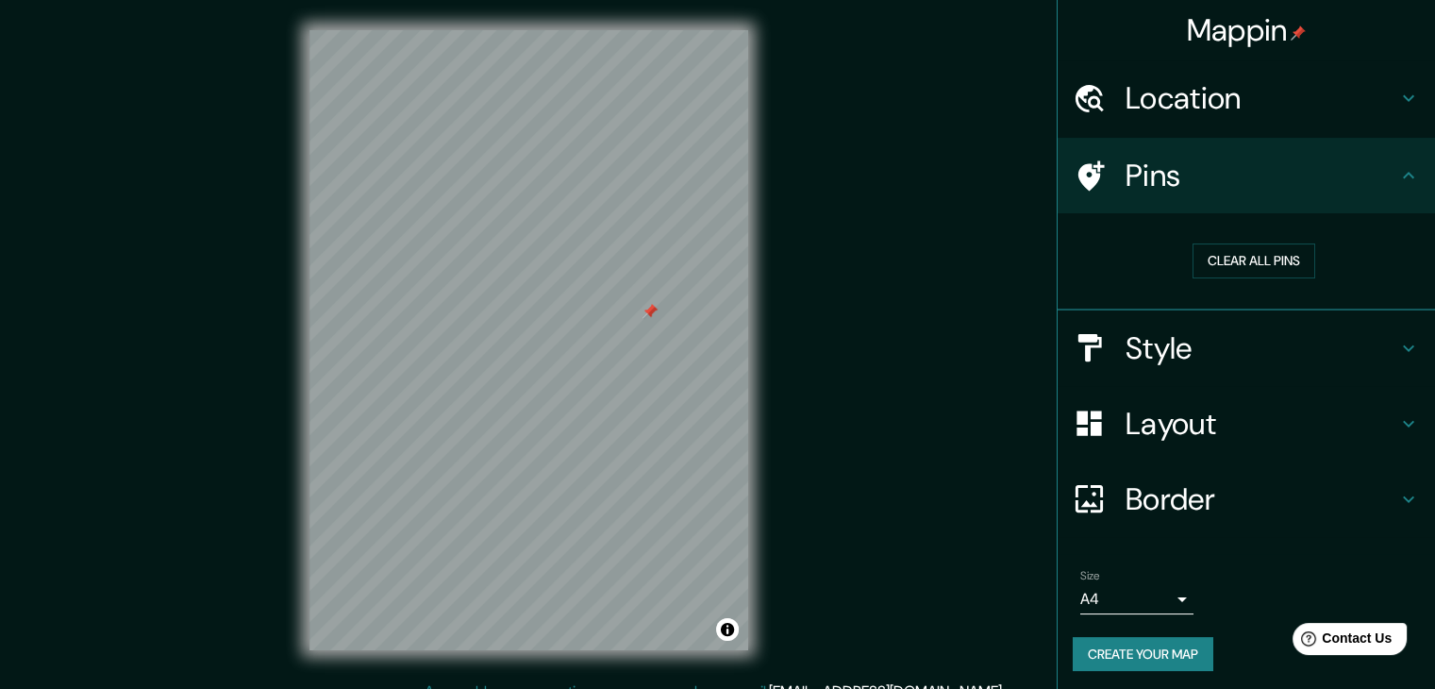
click at [647, 319] on div at bounding box center [649, 311] width 15 height 15
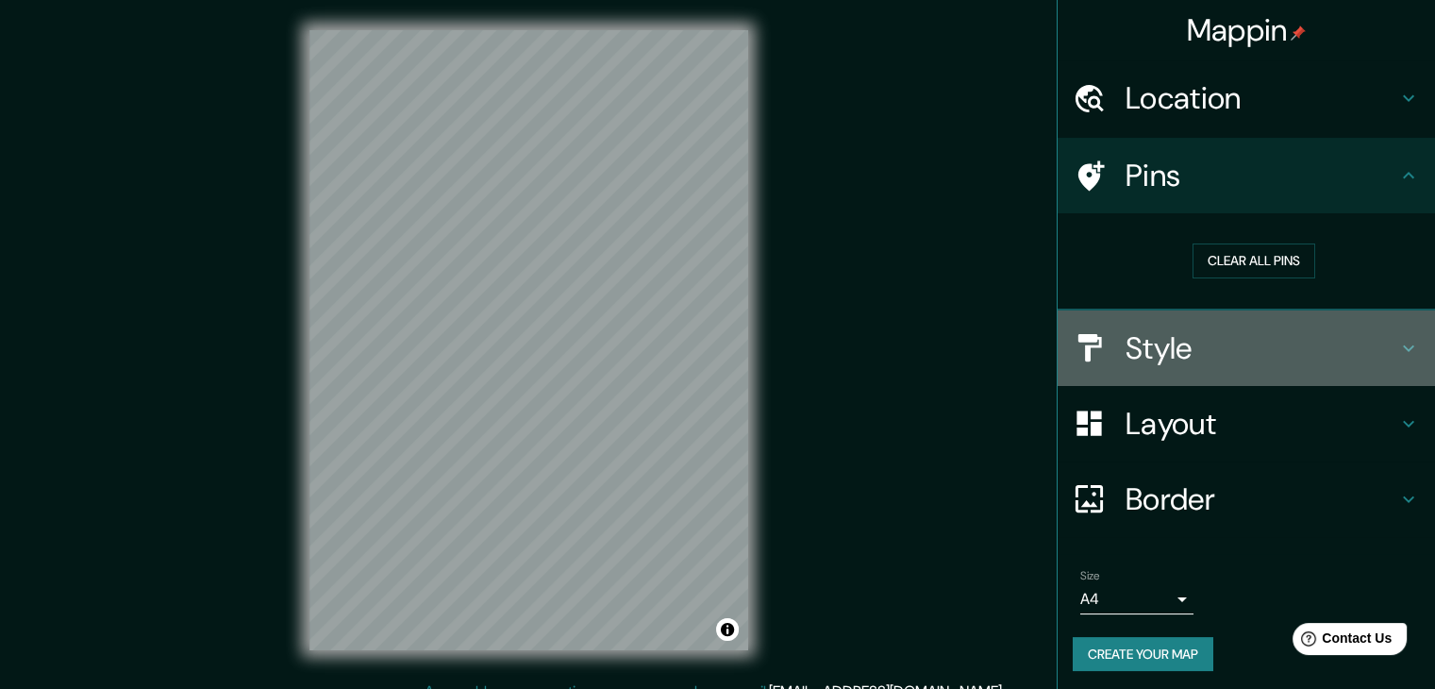
click at [1298, 386] on div "Style" at bounding box center [1245, 347] width 377 height 75
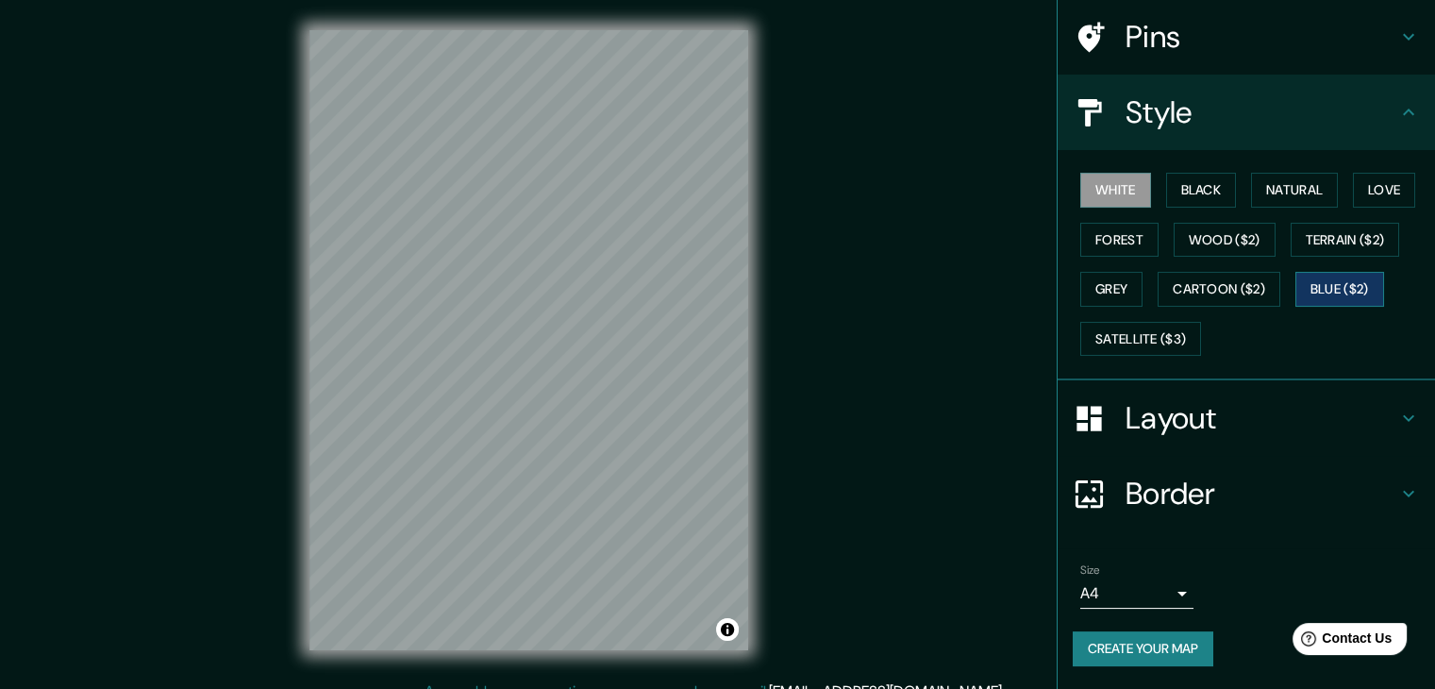
scroll to position [189, 0]
click at [1285, 363] on div "White Black Natural Love Forest Wood ($2) Terrain ($2) Grey Cartoon ($2) Blue (…" at bounding box center [1253, 264] width 362 height 198
click at [1275, 257] on button "Wood ($2)" at bounding box center [1224, 240] width 102 height 35
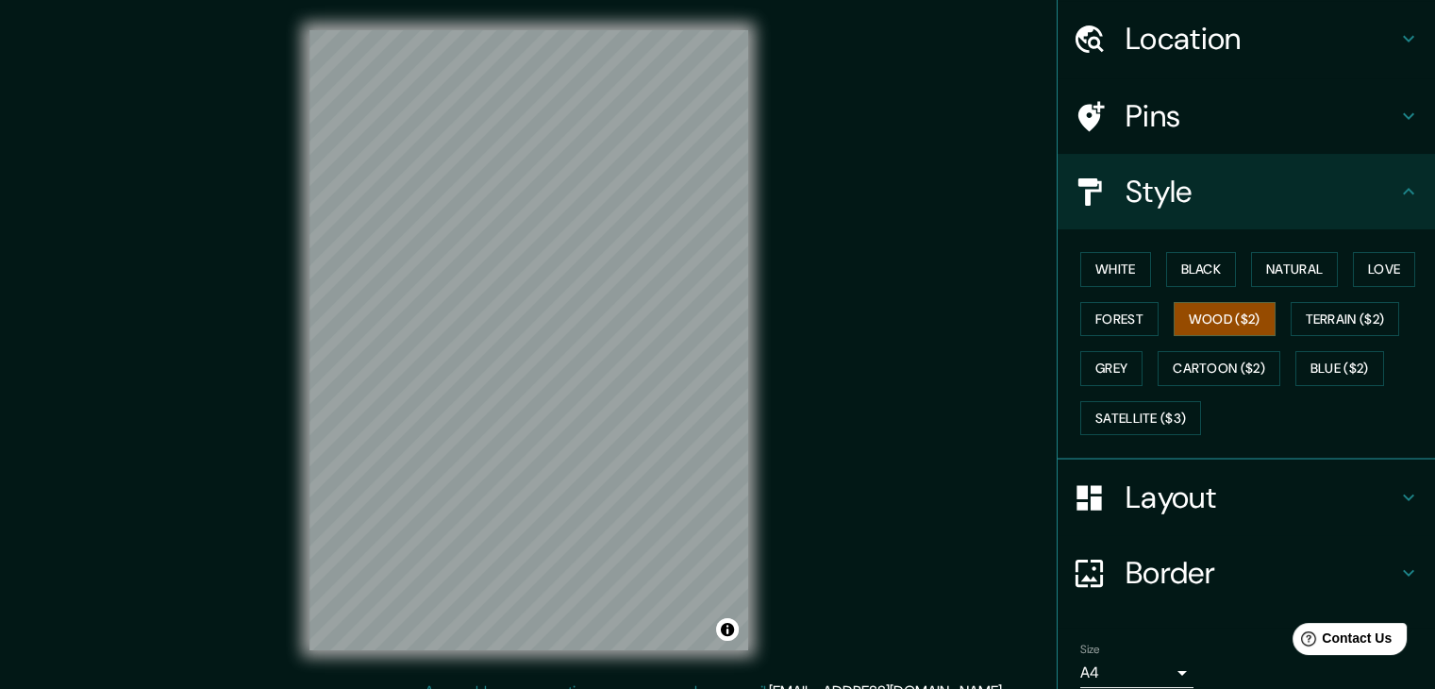
scroll to position [0, 0]
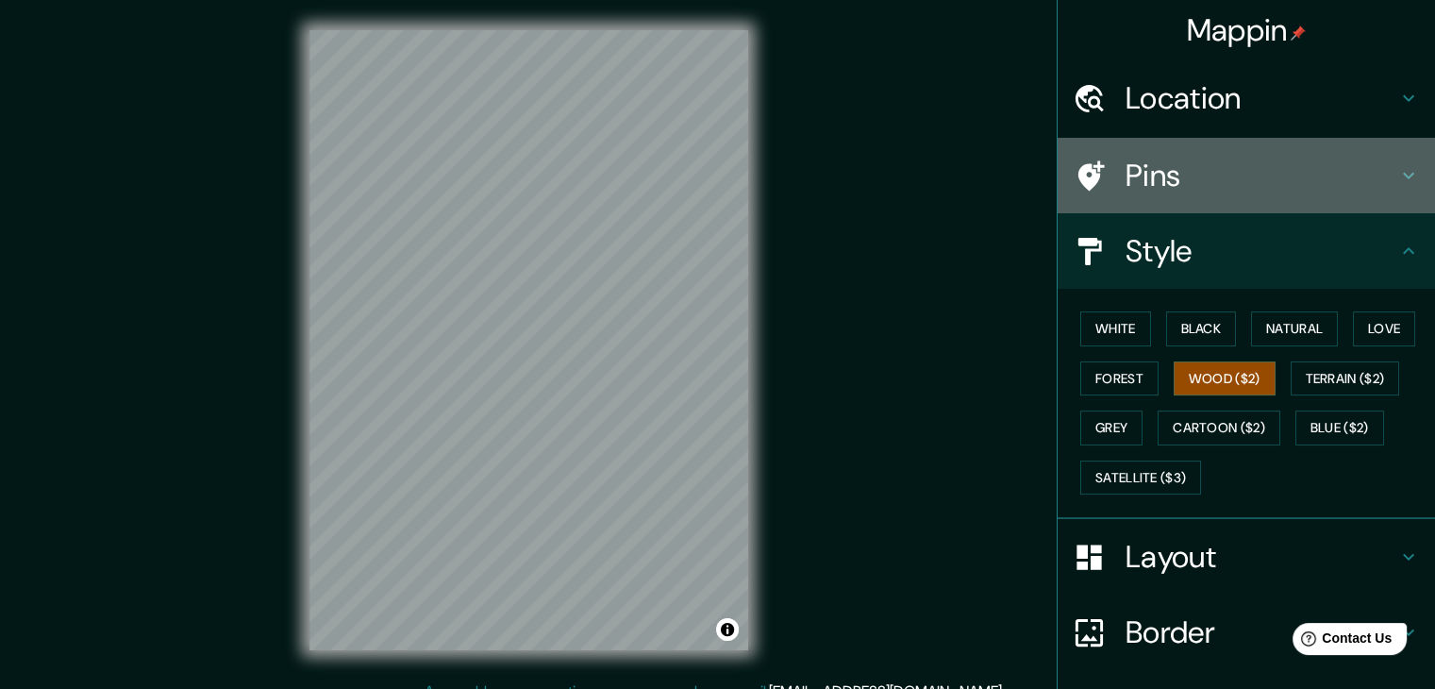
click at [1315, 194] on h4 "Pins" at bounding box center [1261, 176] width 272 height 38
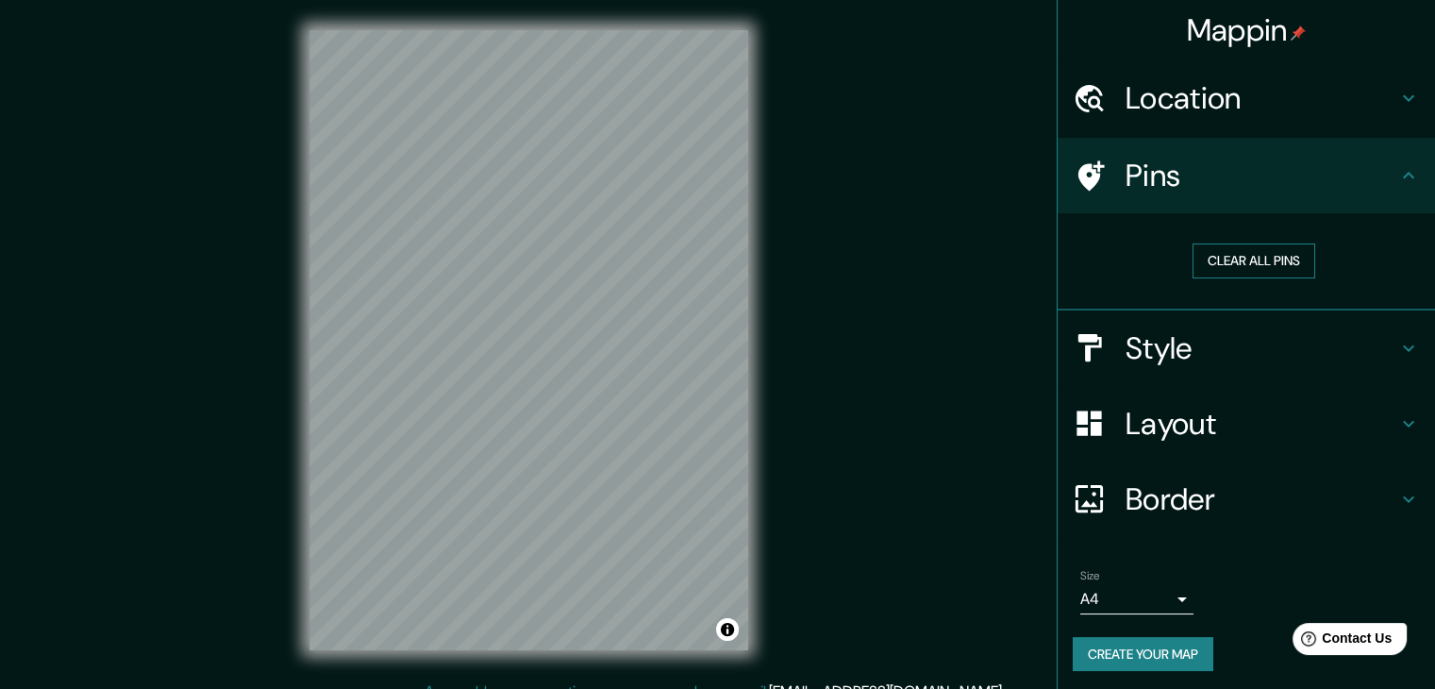
click at [1290, 278] on button "Clear all pins" at bounding box center [1253, 260] width 123 height 35
click at [501, 423] on div at bounding box center [501, 414] width 15 height 15
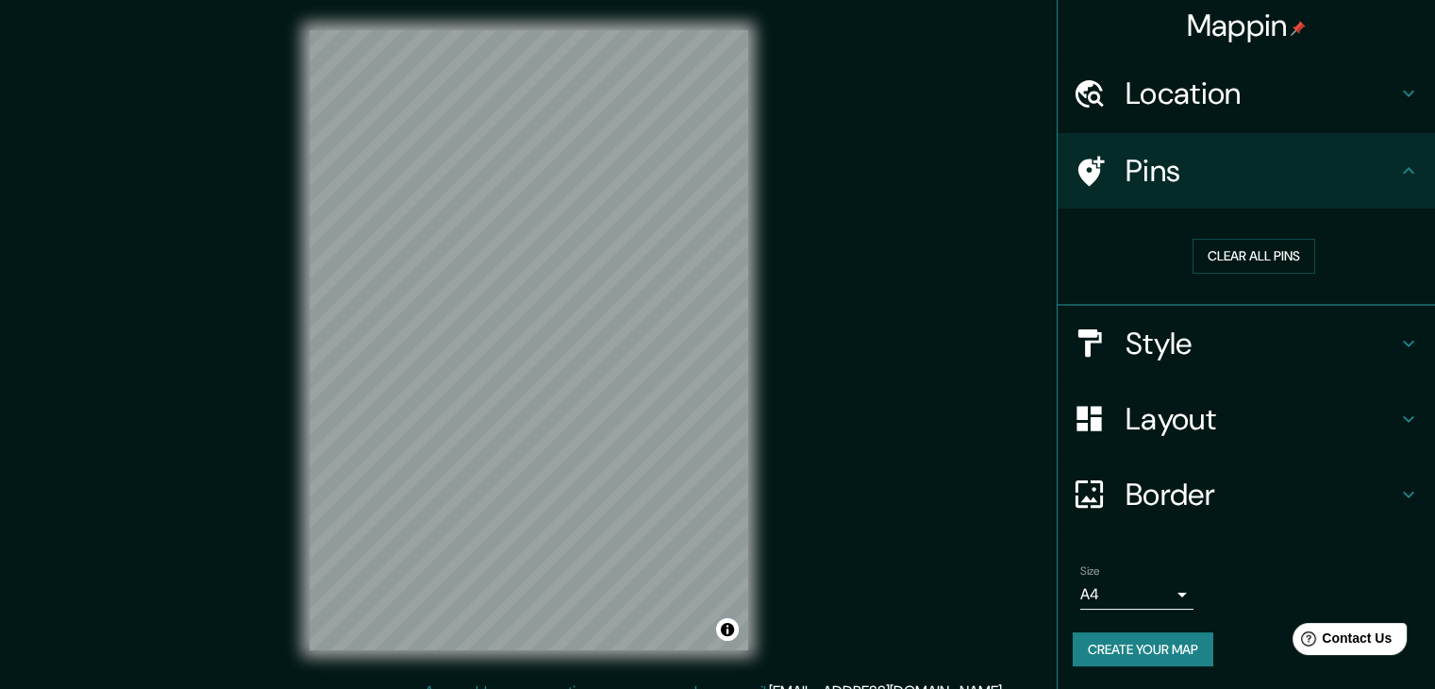
scroll to position [156, 0]
click at [1170, 568] on body "Mappin Location [PERSON_NAME][GEOGRAPHIC_DATA], [GEOGRAPHIC_DATA], [GEOGRAPHIC_…" at bounding box center [717, 344] width 1435 height 689
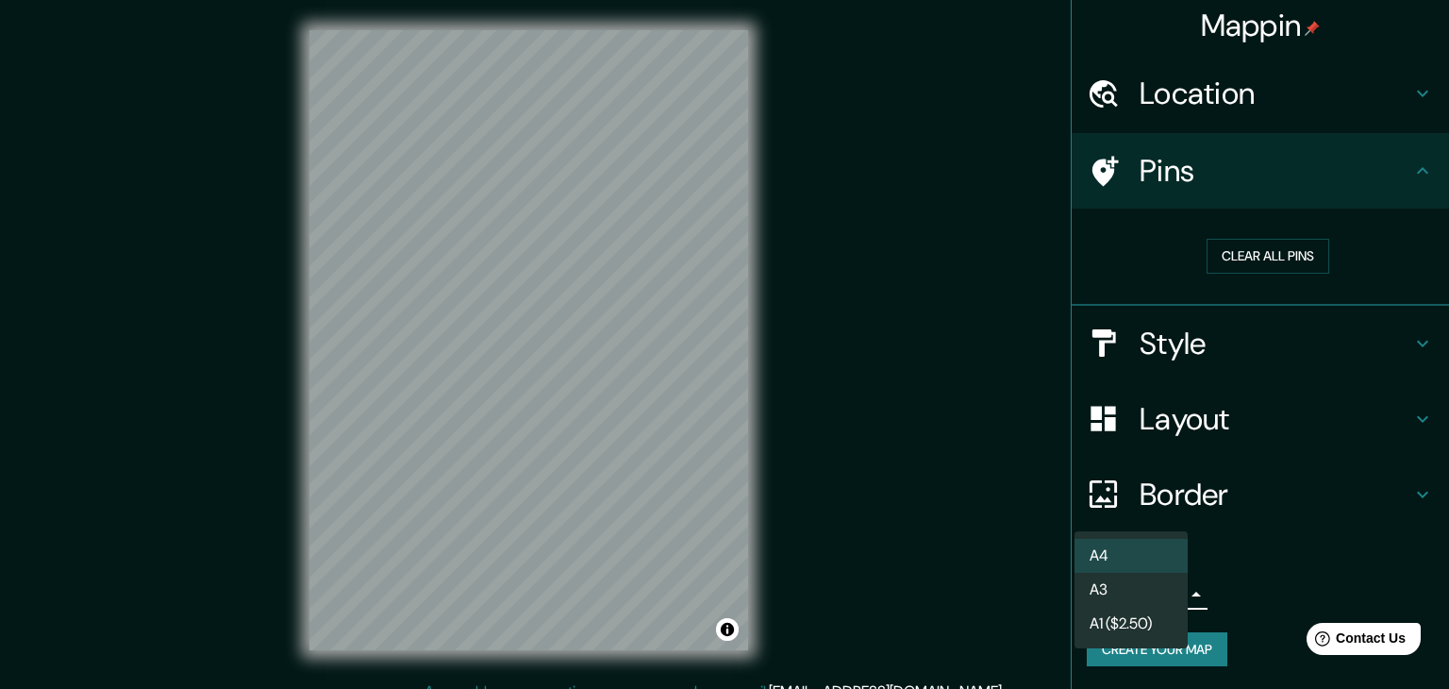
click at [1120, 601] on li "A3" at bounding box center [1130, 589] width 113 height 34
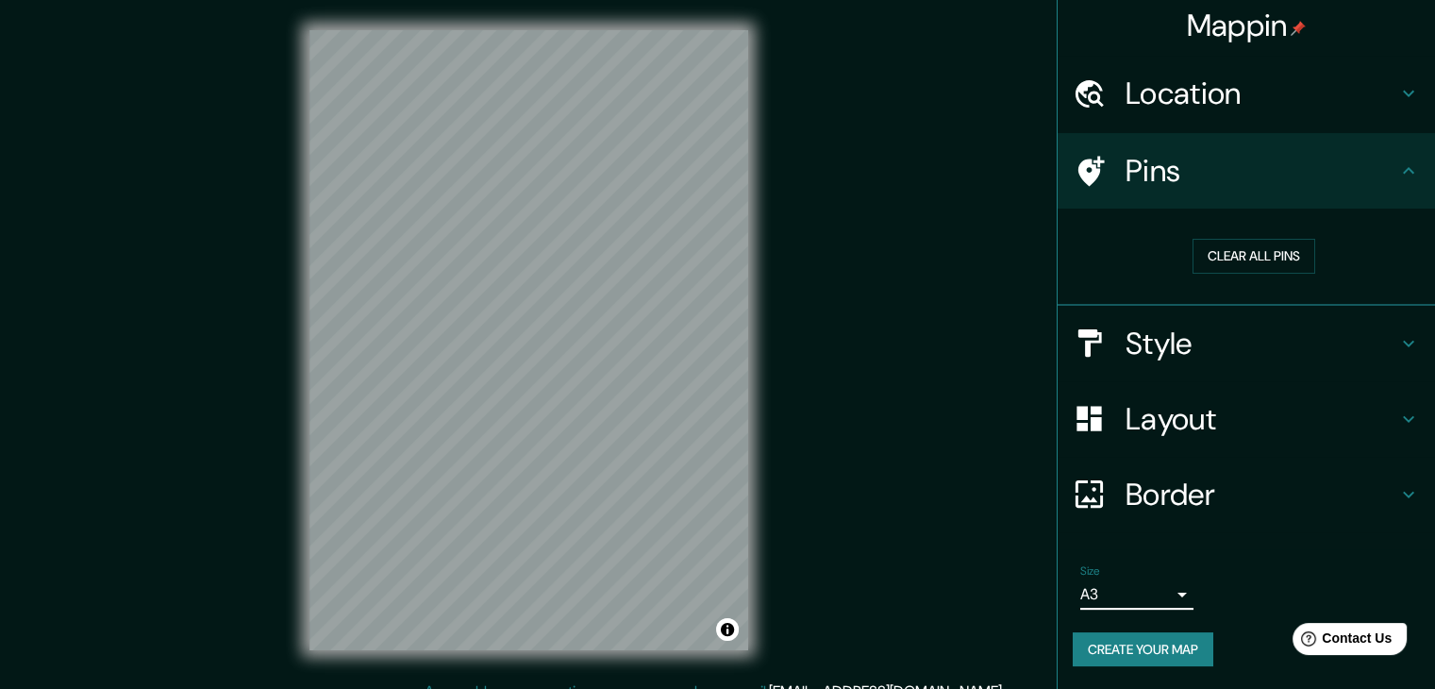
click at [1138, 578] on body "Mappin Location [PERSON_NAME][GEOGRAPHIC_DATA], [GEOGRAPHIC_DATA], [GEOGRAPHIC_…" at bounding box center [717, 344] width 1435 height 689
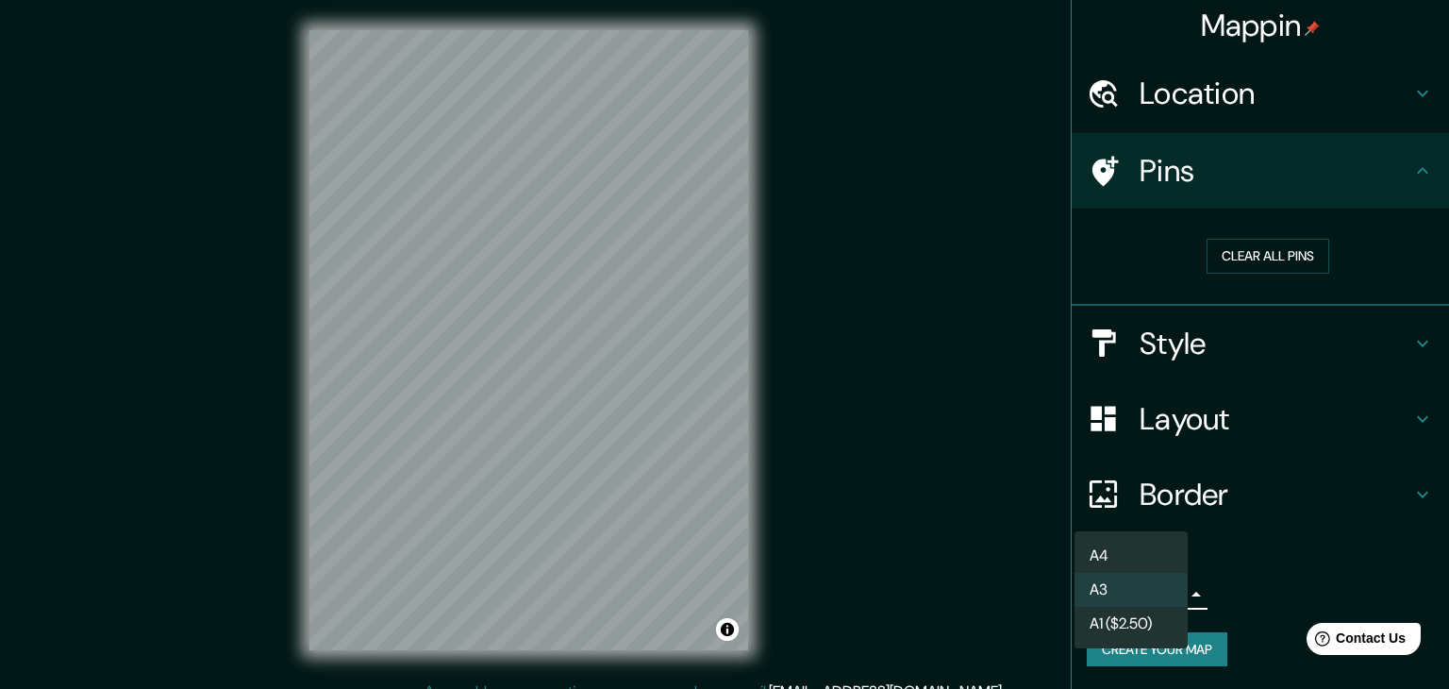
click at [1115, 640] on li "A1 ($2.50)" at bounding box center [1130, 623] width 113 height 34
type input "a3"
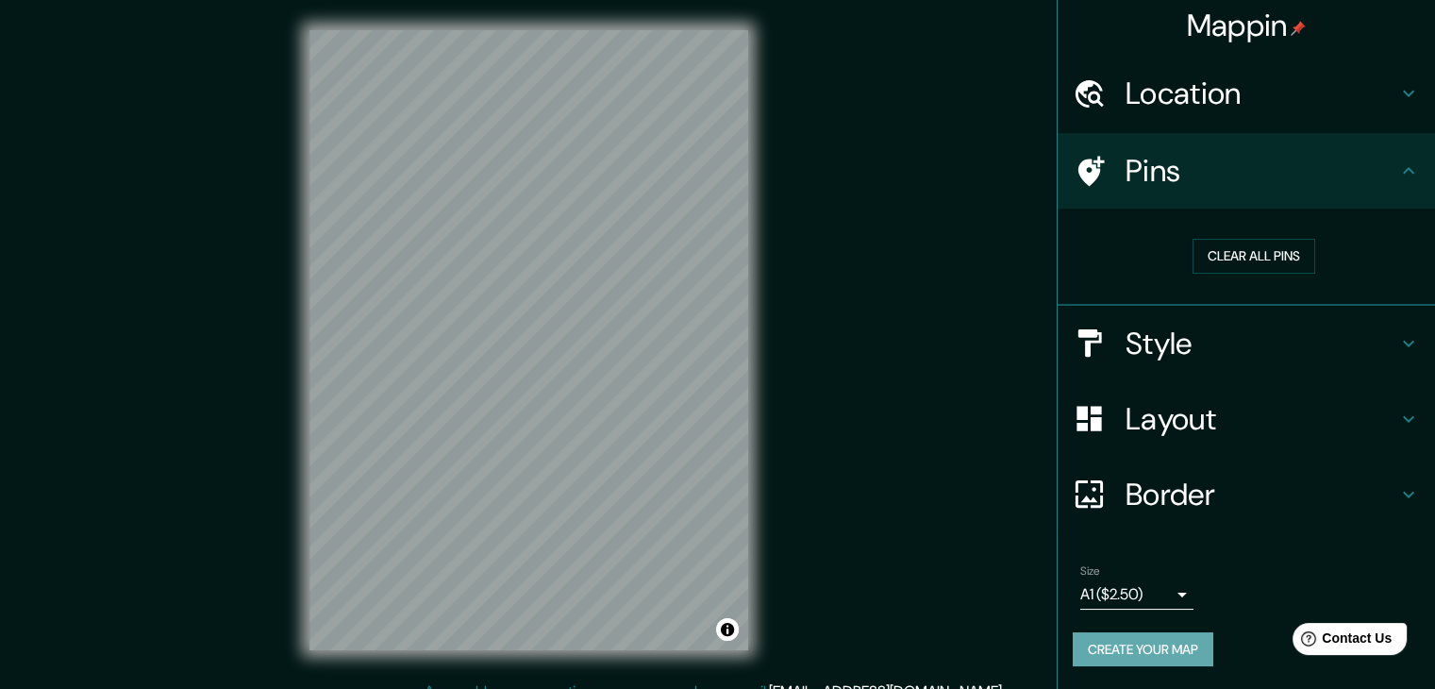
click at [1107, 646] on button "Create your map" at bounding box center [1142, 649] width 141 height 35
click at [1302, 324] on h4 "Style" at bounding box center [1261, 343] width 272 height 38
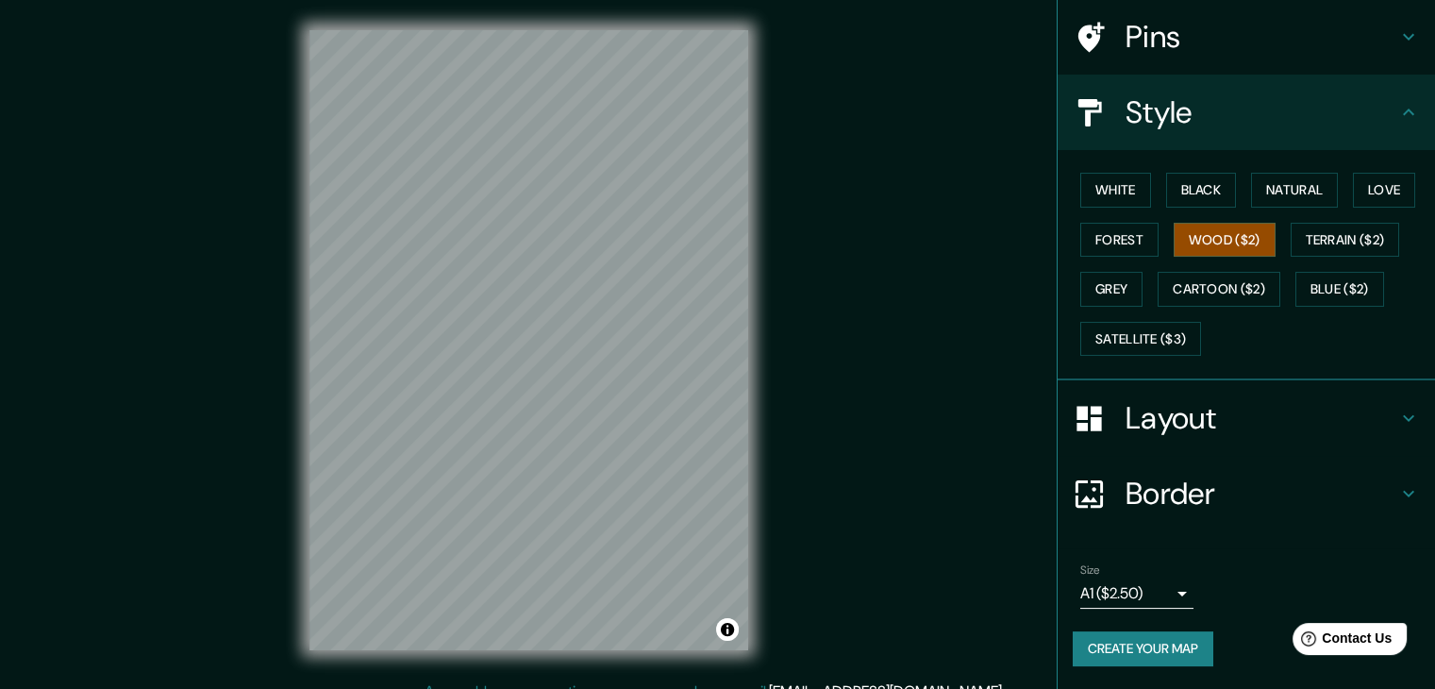
click at [1141, 363] on div "White Black Natural Love Forest Wood ($2) Terrain ($2) Grey Cartoon ($2) Blue (…" at bounding box center [1253, 264] width 362 height 198
click at [1147, 357] on button "Satellite ($3)" at bounding box center [1140, 339] width 121 height 35
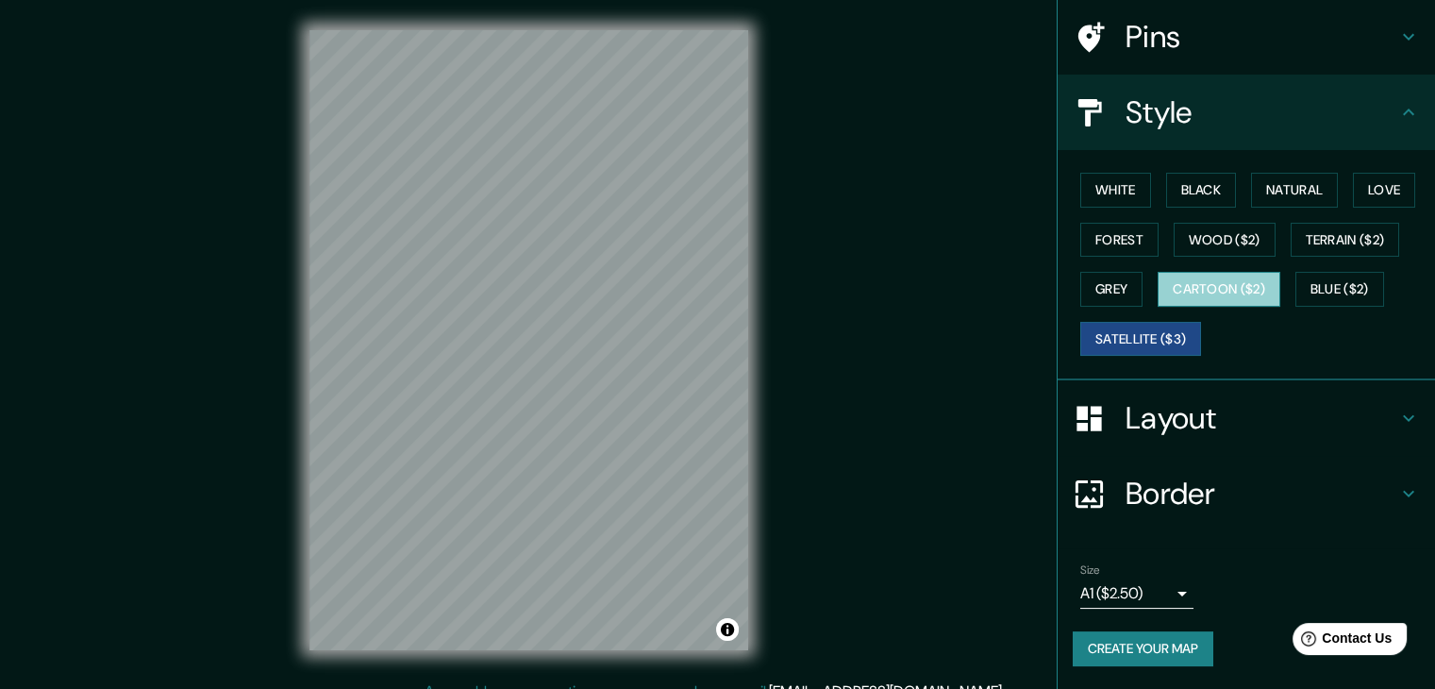
click at [1157, 307] on button "Cartoon ($2)" at bounding box center [1218, 289] width 123 height 35
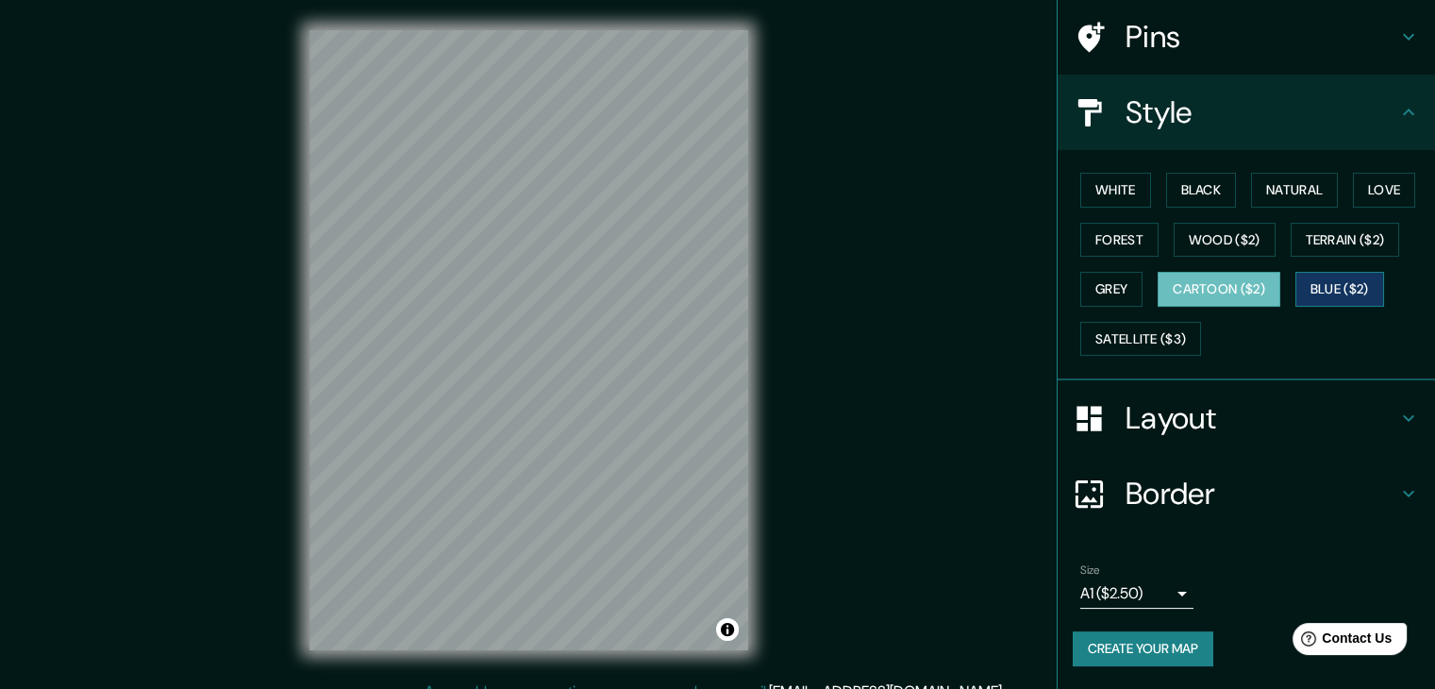
click at [1313, 307] on button "Blue ($2)" at bounding box center [1339, 289] width 89 height 35
click at [1142, 307] on button "Grey" at bounding box center [1111, 289] width 62 height 35
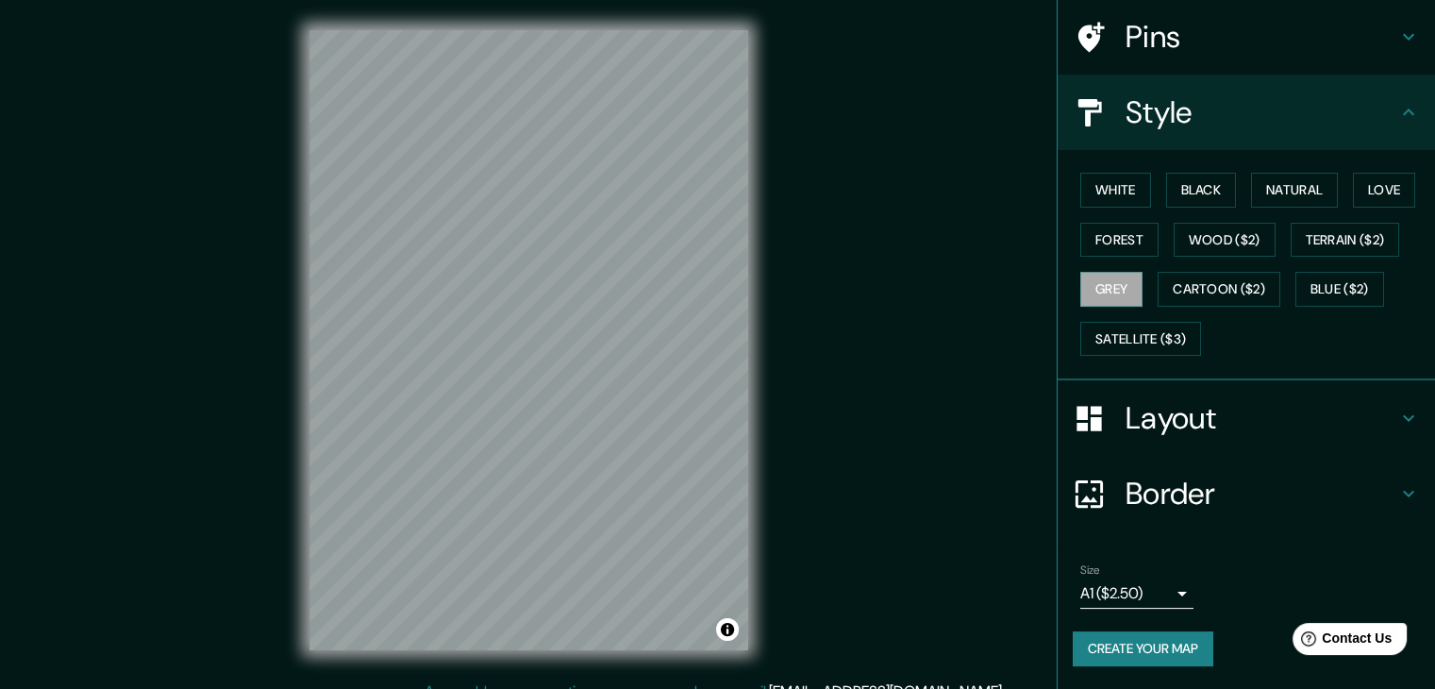
drag, startPoint x: 767, startPoint y: 522, endPoint x: 796, endPoint y: 553, distance: 42.7
click at [796, 553] on div "Mappin Location [PERSON_NAME][GEOGRAPHIC_DATA], [GEOGRAPHIC_DATA], [GEOGRAPHIC_…" at bounding box center [717, 355] width 1435 height 710
click at [1158, 257] on button "Forest" at bounding box center [1119, 240] width 78 height 35
click at [1352, 207] on button "Love" at bounding box center [1383, 190] width 62 height 35
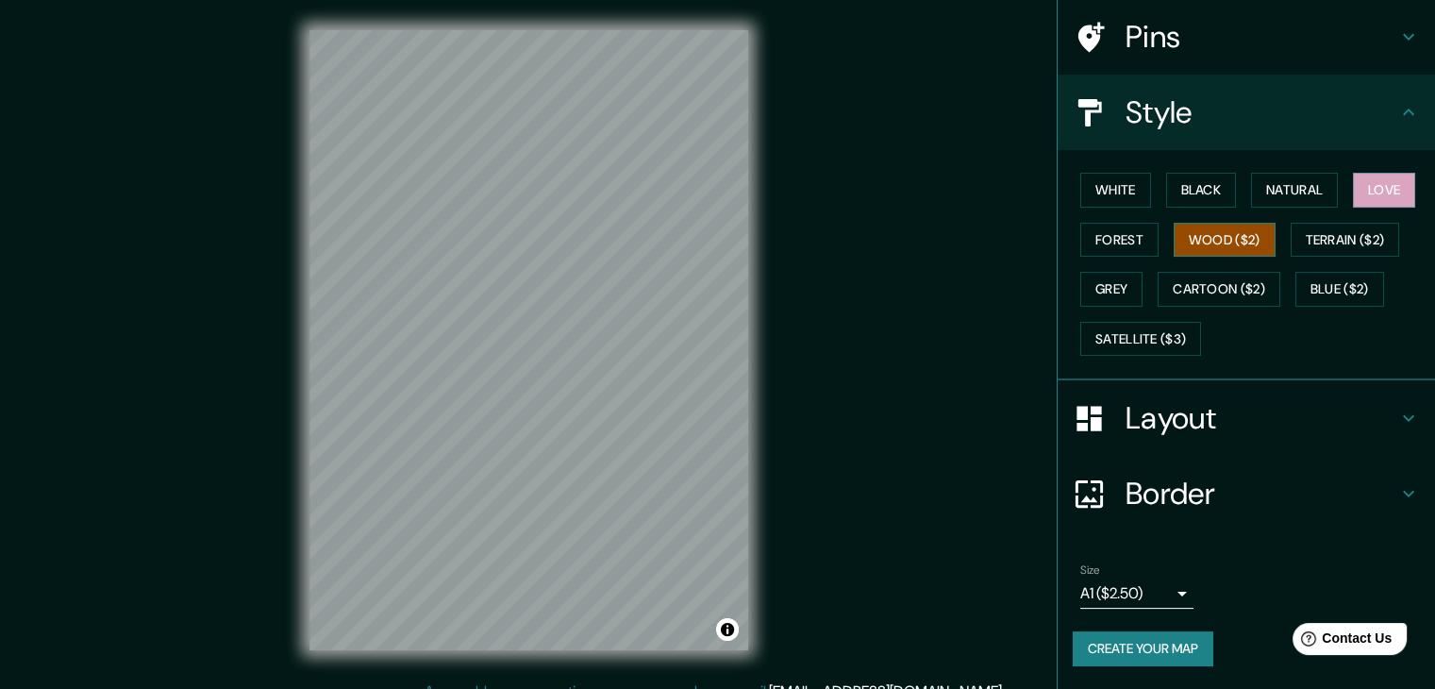
click at [1275, 257] on button "Wood ($2)" at bounding box center [1224, 240] width 102 height 35
click at [1105, 357] on button "Satellite ($3)" at bounding box center [1140, 339] width 121 height 35
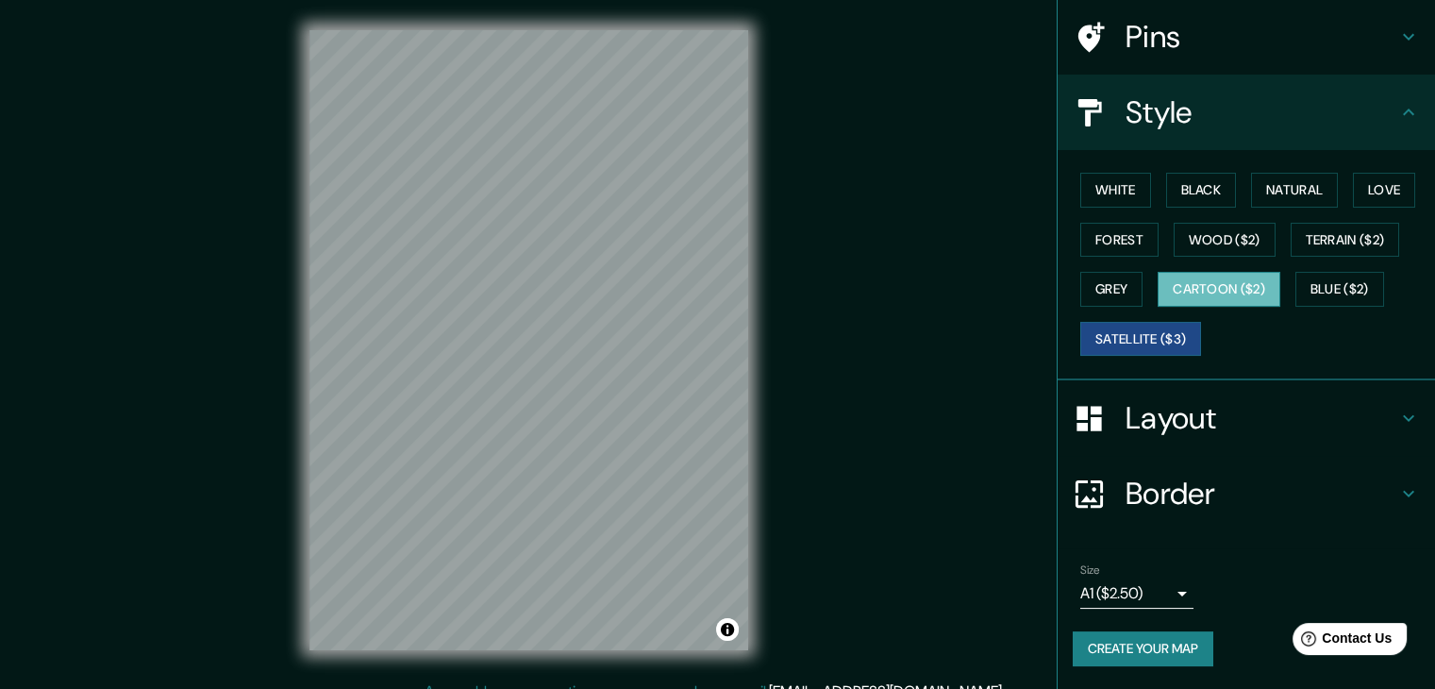
click at [1169, 307] on button "Cartoon ($2)" at bounding box center [1218, 289] width 123 height 35
click at [1295, 307] on button "Blue ($2)" at bounding box center [1339, 289] width 89 height 35
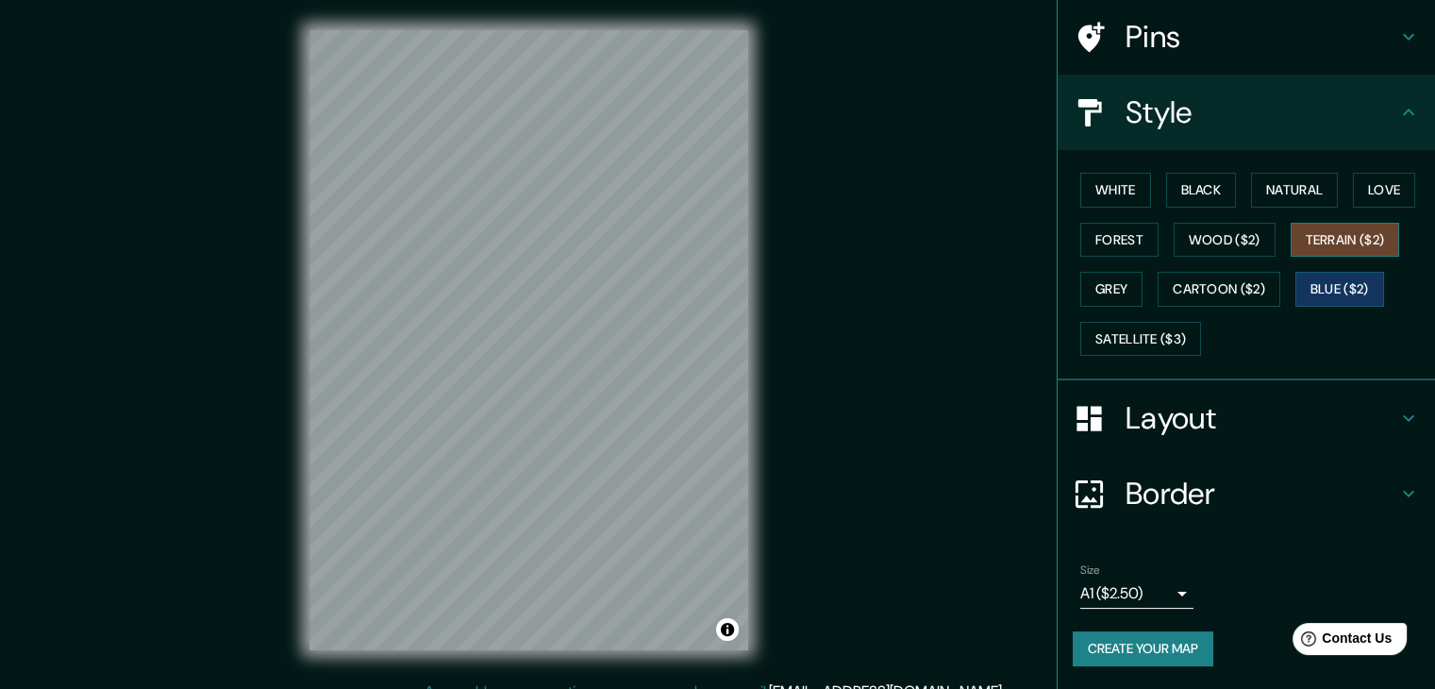
click at [1290, 257] on button "Terrain ($2)" at bounding box center [1344, 240] width 109 height 35
click at [1158, 257] on button "Forest" at bounding box center [1119, 240] width 78 height 35
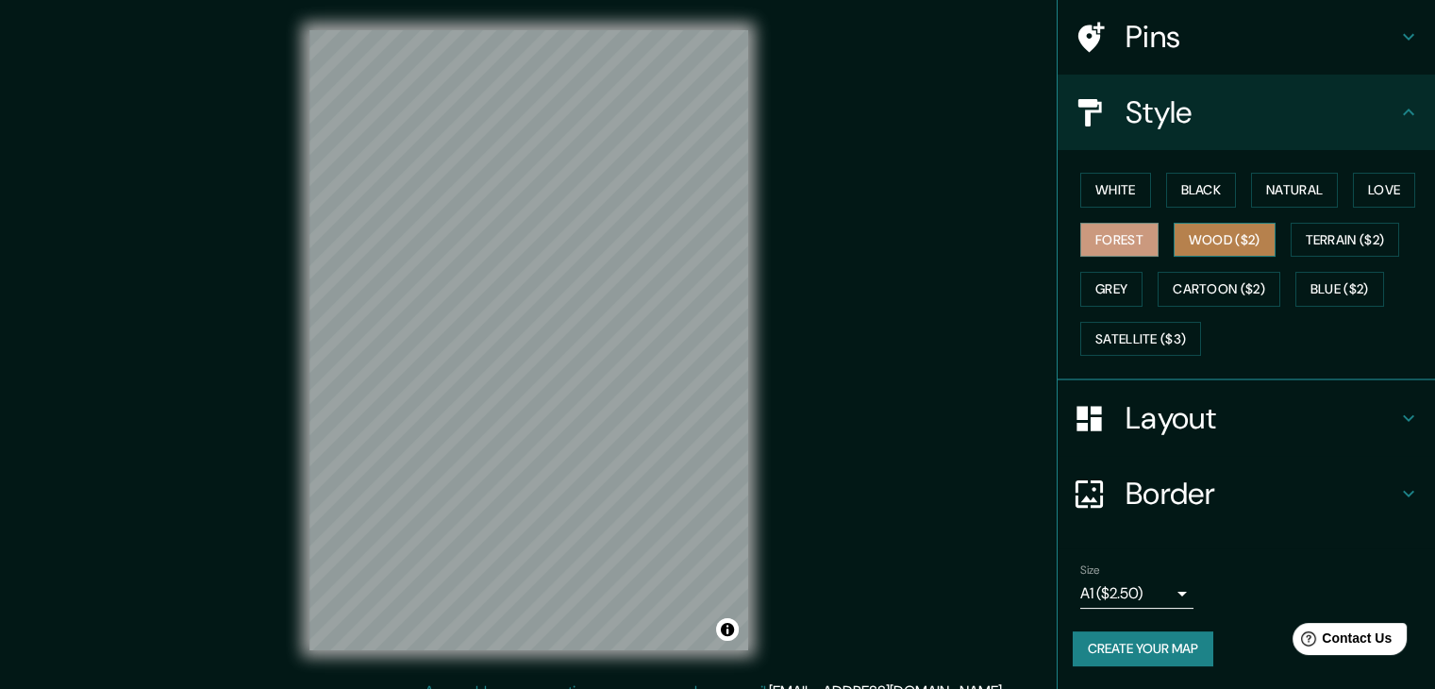
click at [1275, 257] on button "Wood ($2)" at bounding box center [1224, 240] width 102 height 35
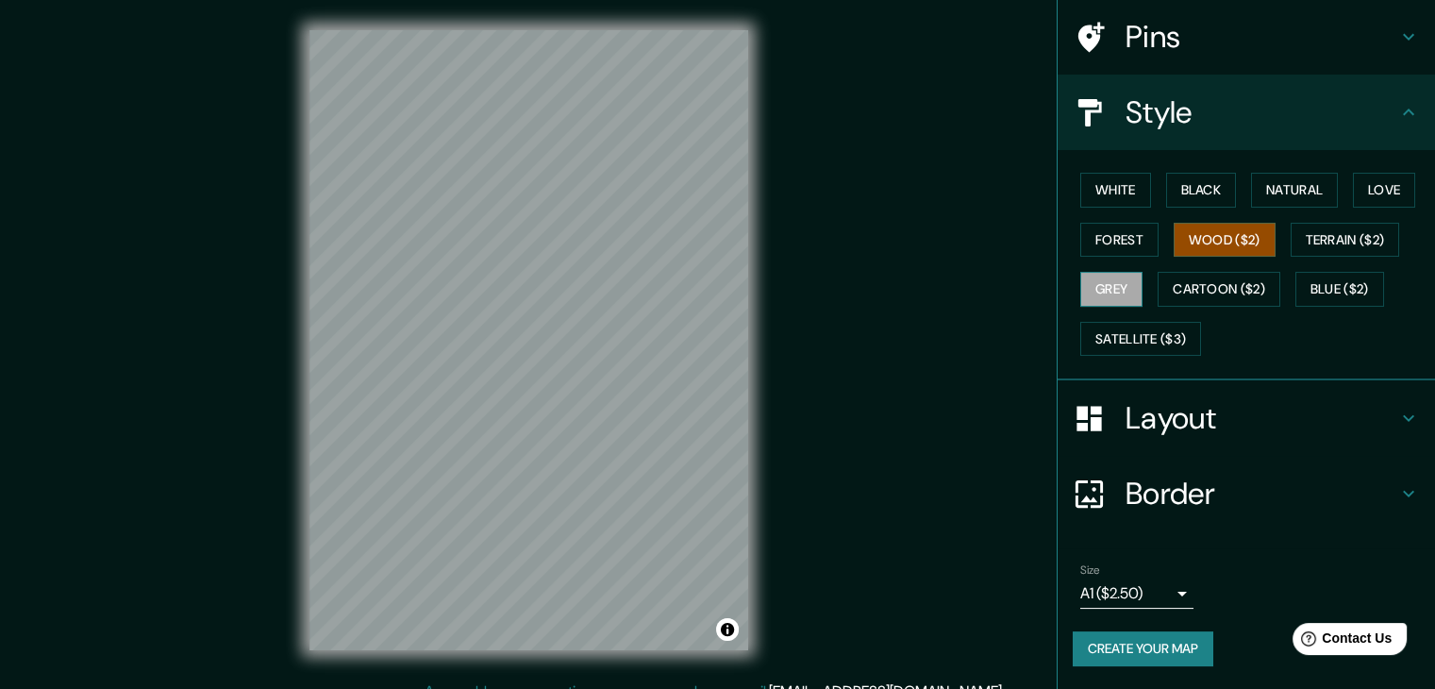
click at [1142, 307] on button "Grey" at bounding box center [1111, 289] width 62 height 35
click at [1295, 307] on button "Blue ($2)" at bounding box center [1339, 289] width 89 height 35
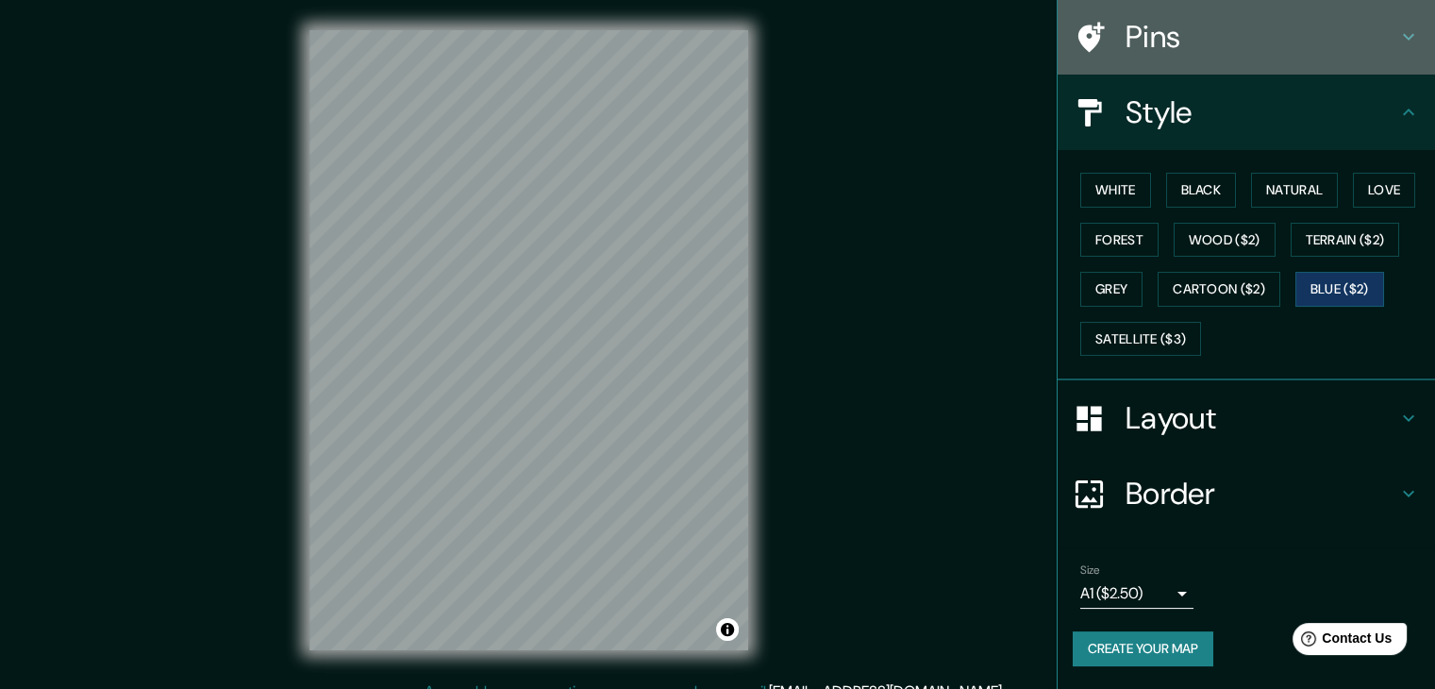
click at [1366, 52] on h4 "Pins" at bounding box center [1261, 37] width 272 height 38
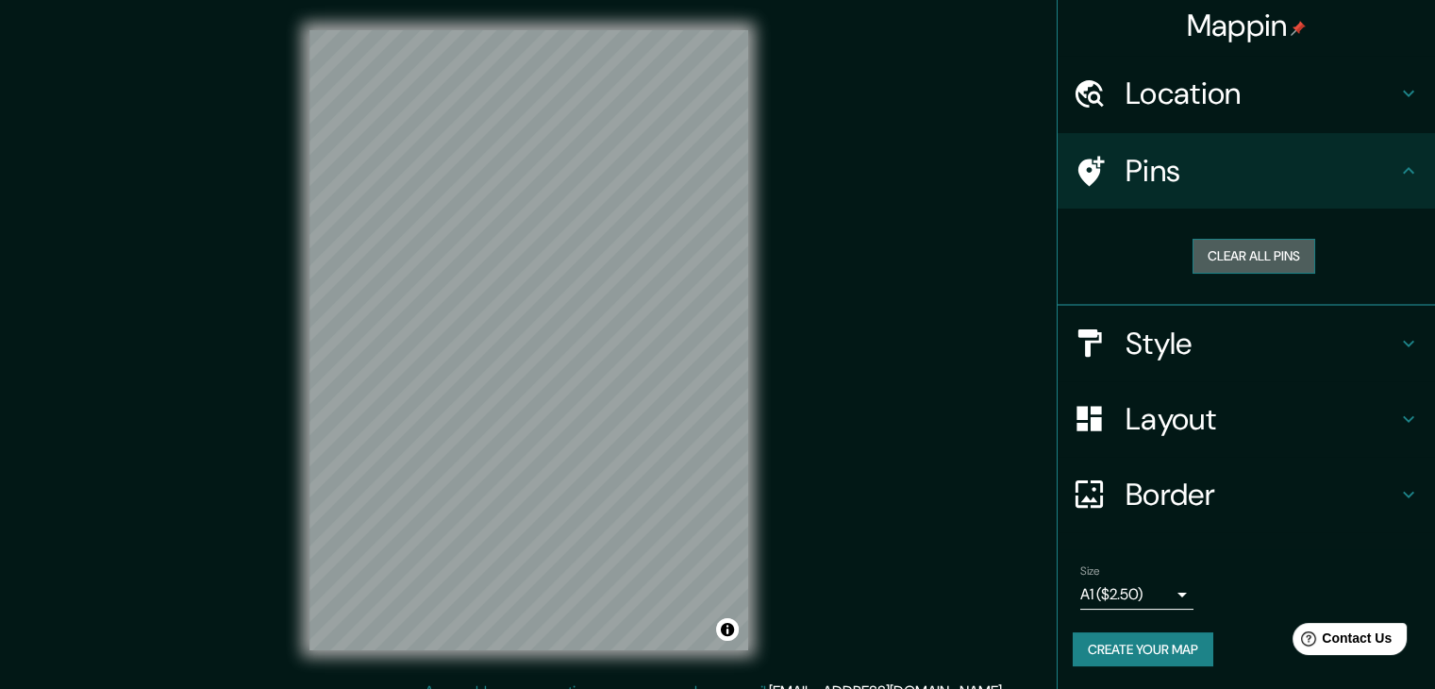
click at [1311, 239] on button "Clear all pins" at bounding box center [1253, 256] width 123 height 35
click at [526, 437] on div at bounding box center [531, 429] width 15 height 15
click at [530, 437] on div at bounding box center [531, 429] width 15 height 15
click at [526, 433] on div at bounding box center [523, 425] width 15 height 15
click at [524, 433] on div at bounding box center [523, 425] width 15 height 15
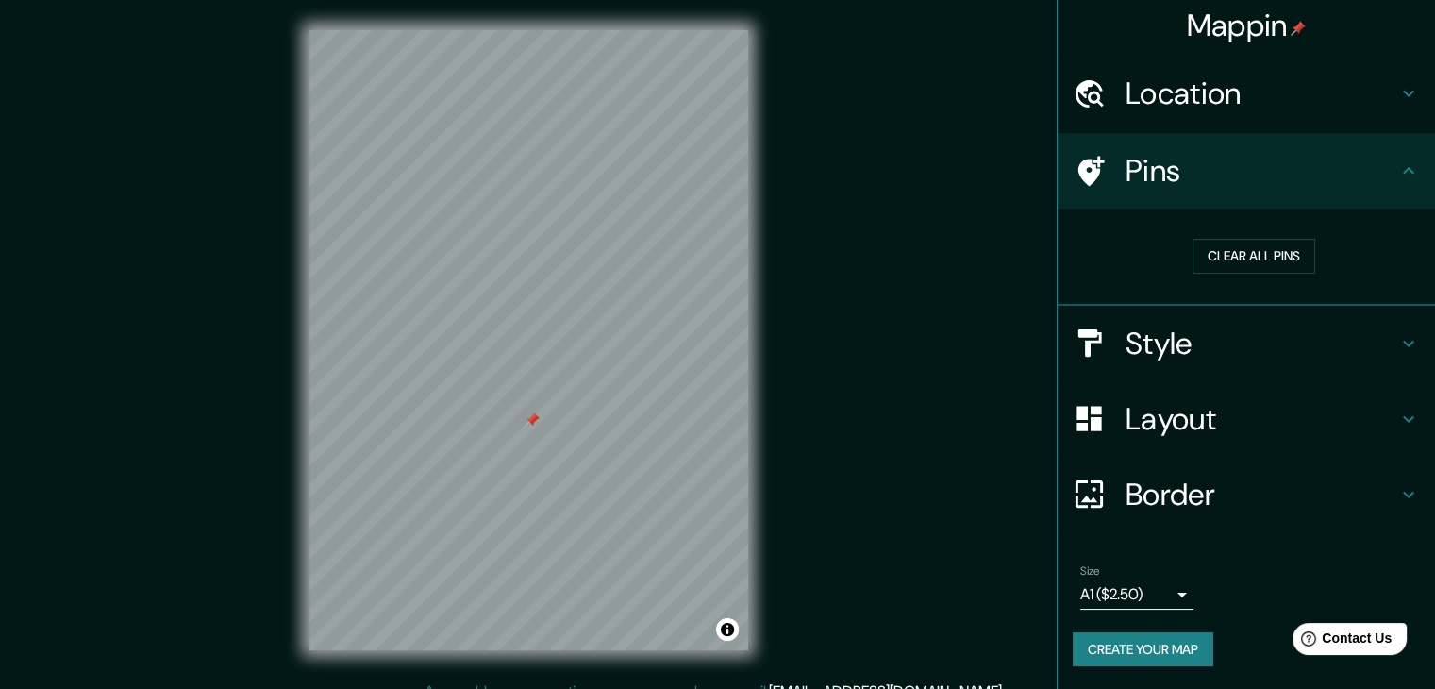
click at [529, 427] on div at bounding box center [531, 419] width 15 height 15
click at [534, 420] on div at bounding box center [536, 412] width 15 height 15
click at [993, 480] on div "Mappin Location [PERSON_NAME][GEOGRAPHIC_DATA], [GEOGRAPHIC_DATA], [GEOGRAPHIC_…" at bounding box center [717, 355] width 1435 height 710
